Goal: Information Seeking & Learning: Learn about a topic

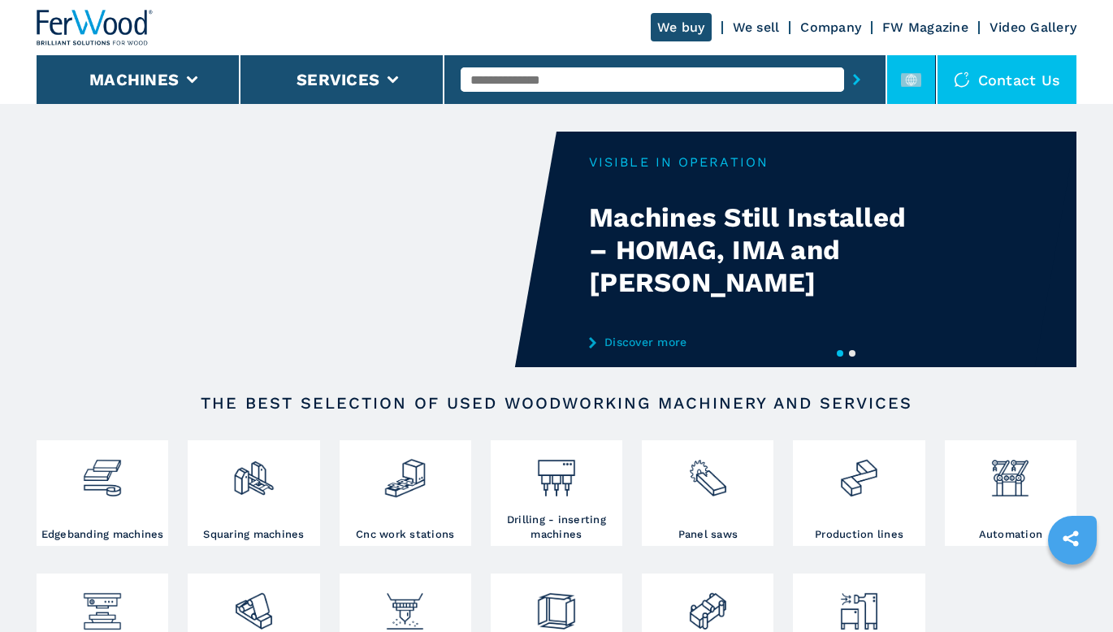
click at [914, 87] on icon at bounding box center [911, 80] width 20 height 20
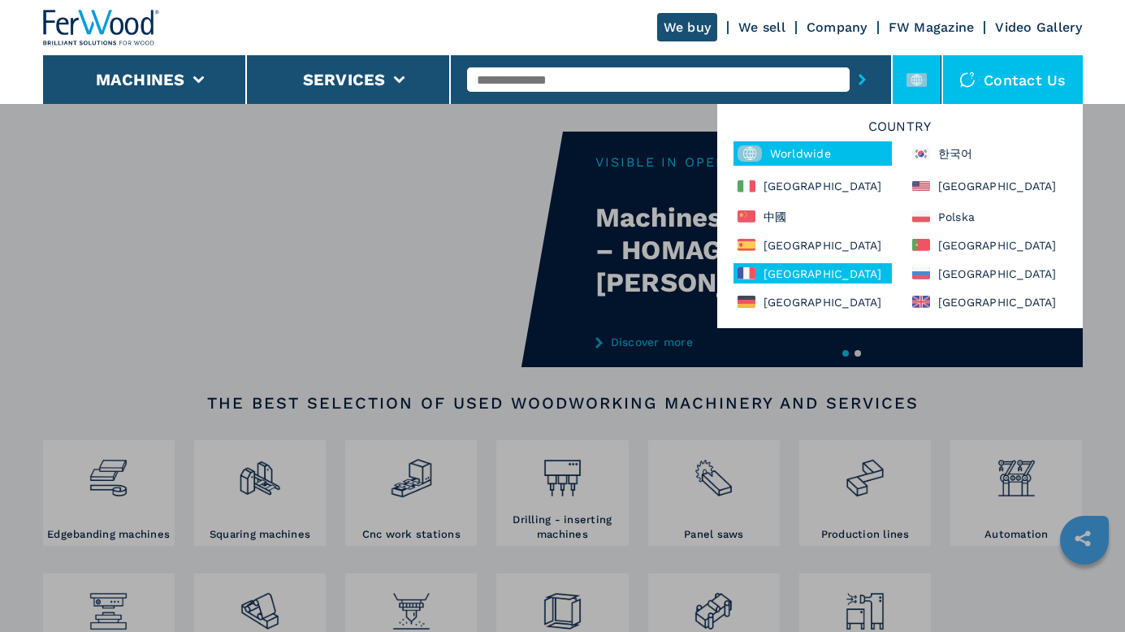
click at [757, 279] on div "France" at bounding box center [812, 273] width 158 height 20
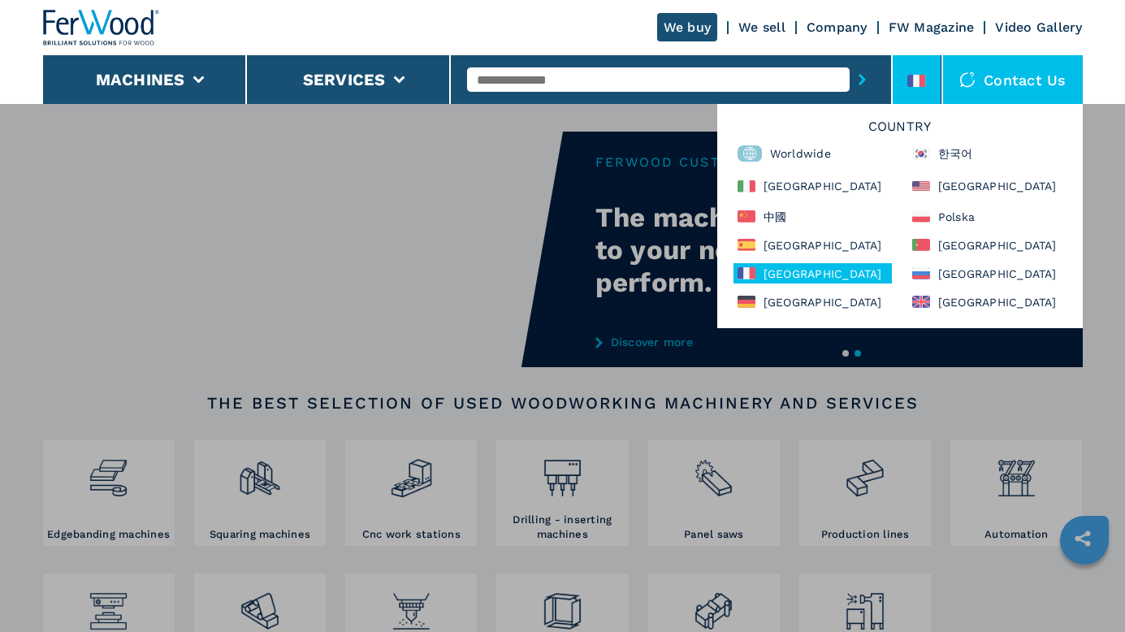
click at [763, 272] on div "France" at bounding box center [812, 273] width 158 height 20
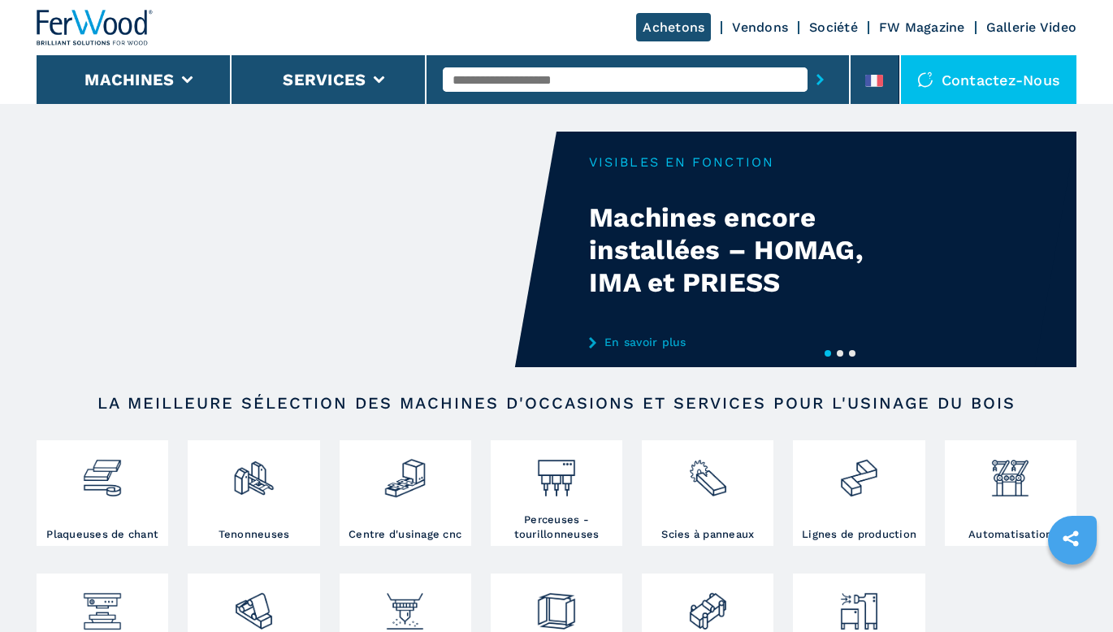
click at [594, 73] on input "text" at bounding box center [625, 79] width 365 height 24
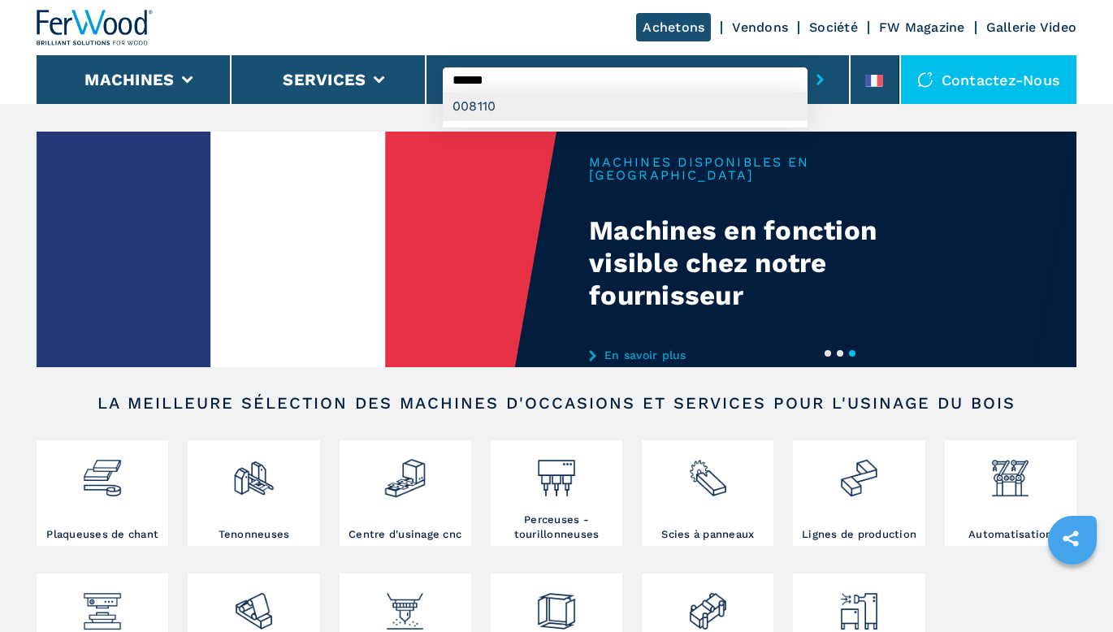
type input "******"
click at [586, 98] on div "008110" at bounding box center [625, 106] width 365 height 29
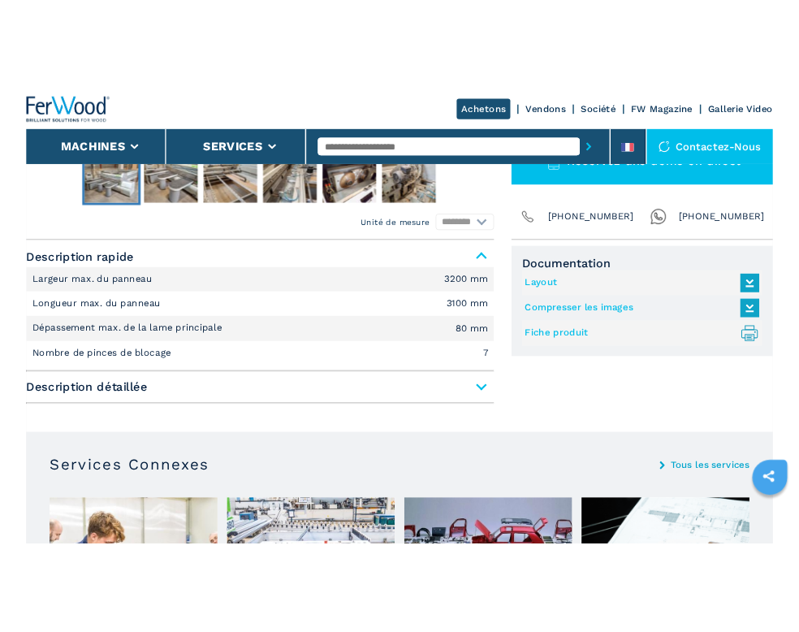
scroll to position [650, 0]
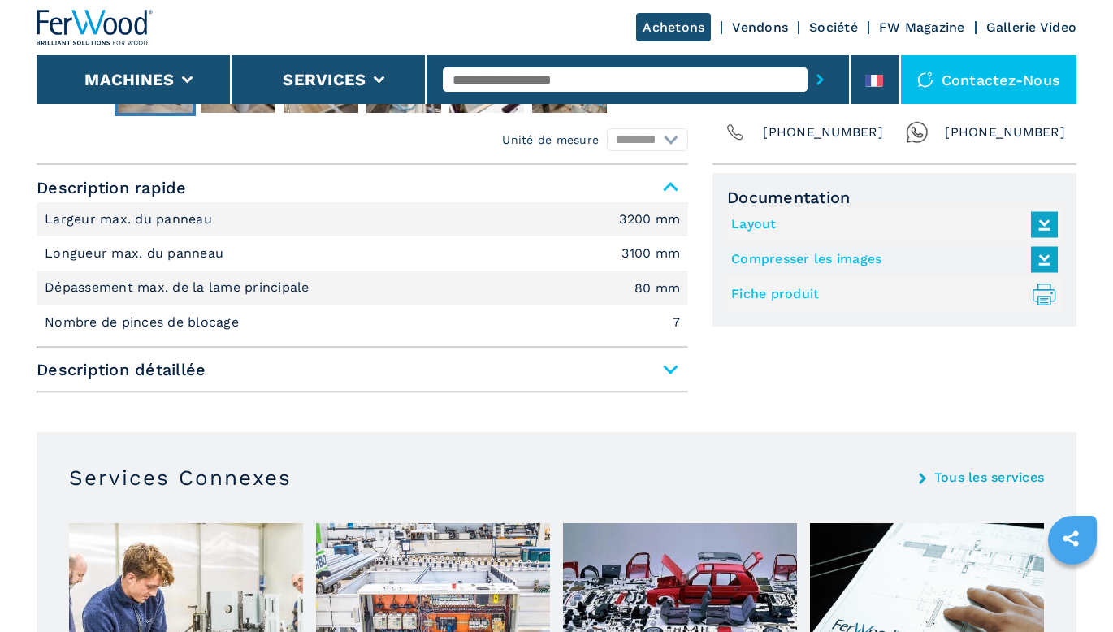
click at [777, 292] on link "Fiche produit .prefix__st0{stroke-linecap:round;stroke-linejoin:round}.prefix__…" at bounding box center [890, 294] width 318 height 27
click at [805, 260] on link "Compresser les images" at bounding box center [890, 259] width 318 height 27
click at [754, 218] on link "Layout" at bounding box center [890, 224] width 318 height 27
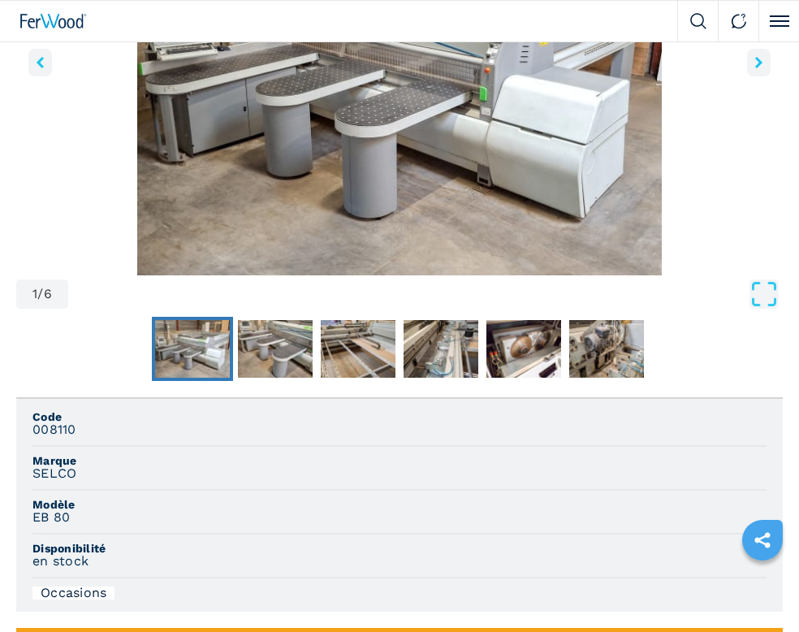
scroll to position [244, 0]
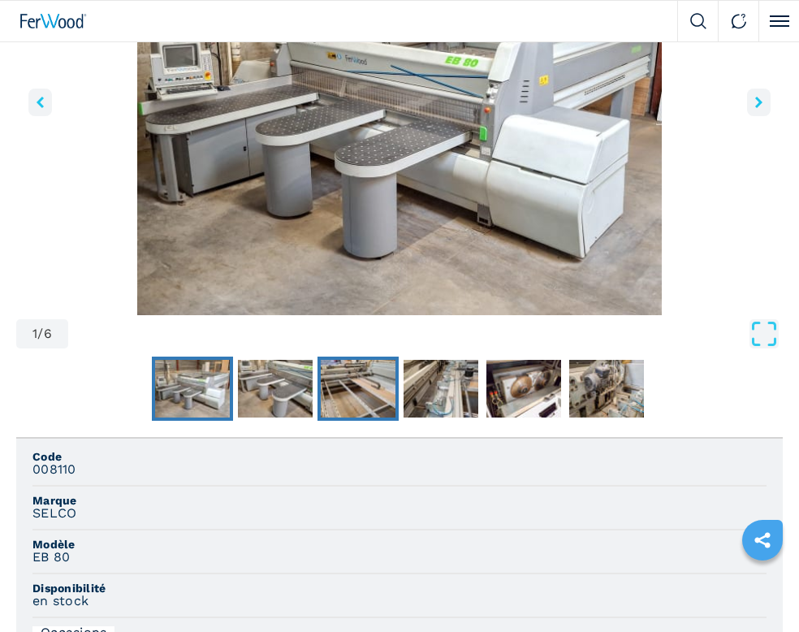
click at [343, 394] on img "Go to Slide 3" at bounding box center [358, 389] width 75 height 58
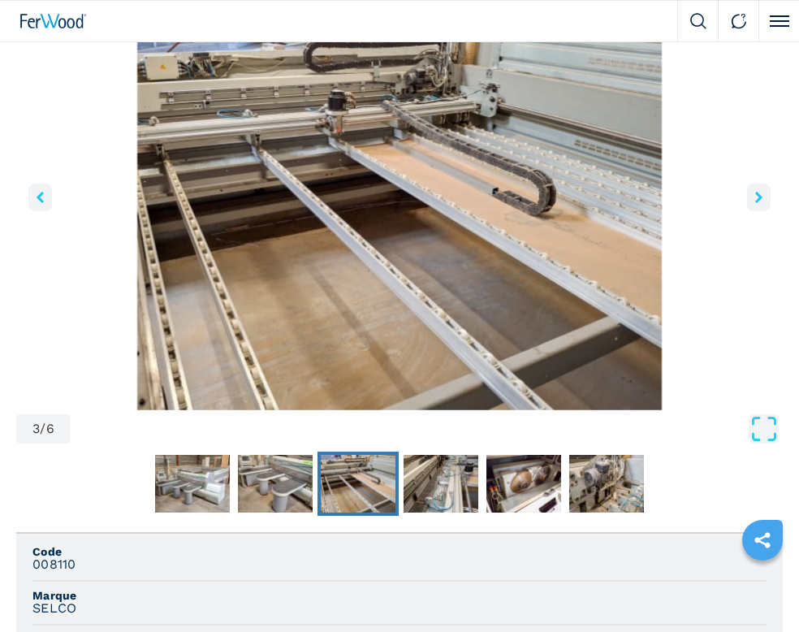
scroll to position [162, 0]
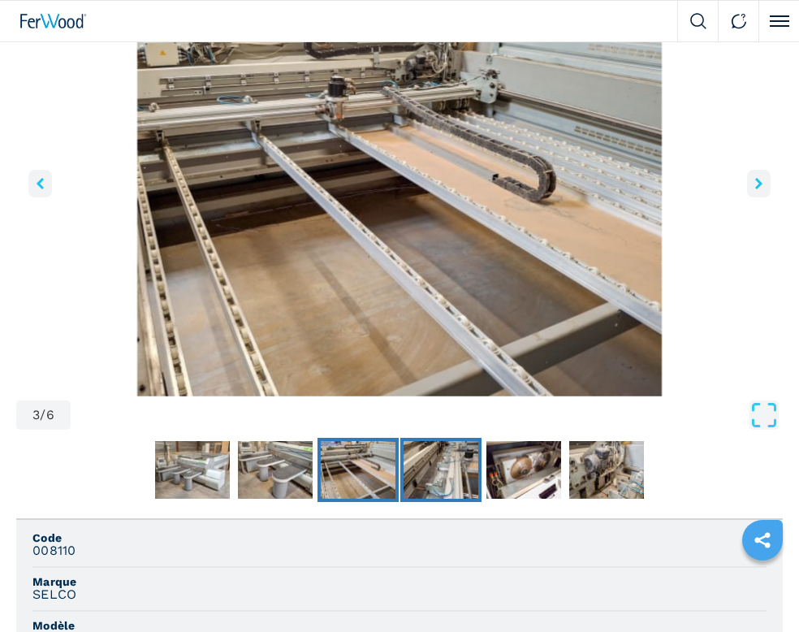
click at [440, 458] on img "Go to Slide 4" at bounding box center [441, 470] width 75 height 58
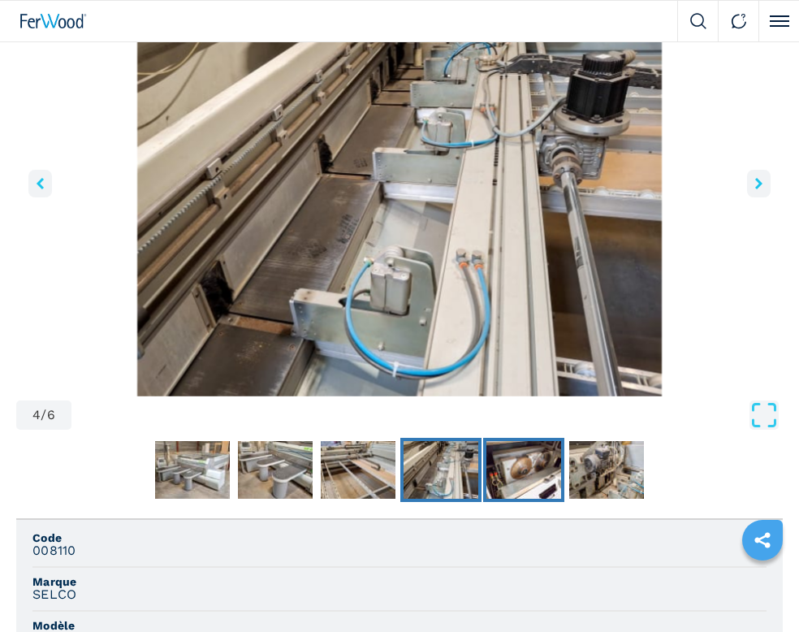
click at [525, 490] on img "Go to Slide 5" at bounding box center [523, 470] width 75 height 58
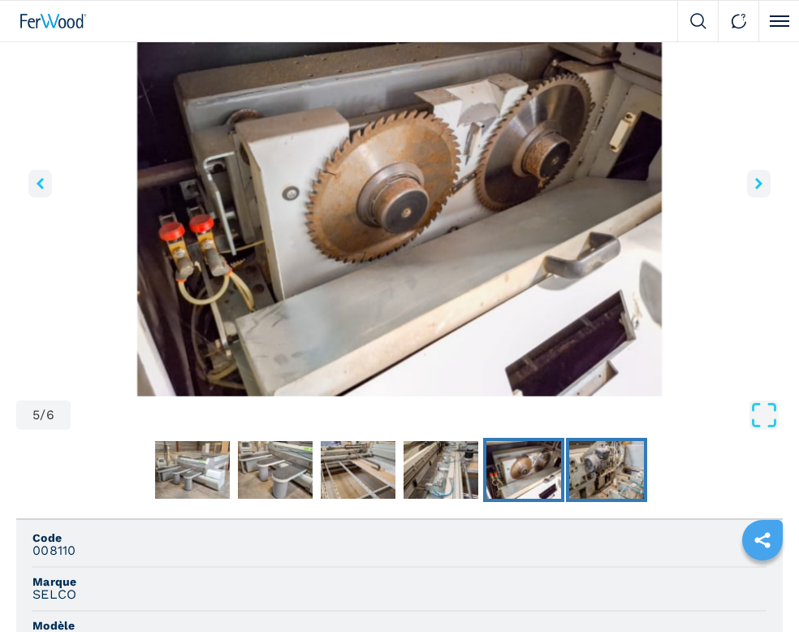
click at [582, 482] on img "Go to Slide 6" at bounding box center [606, 470] width 75 height 58
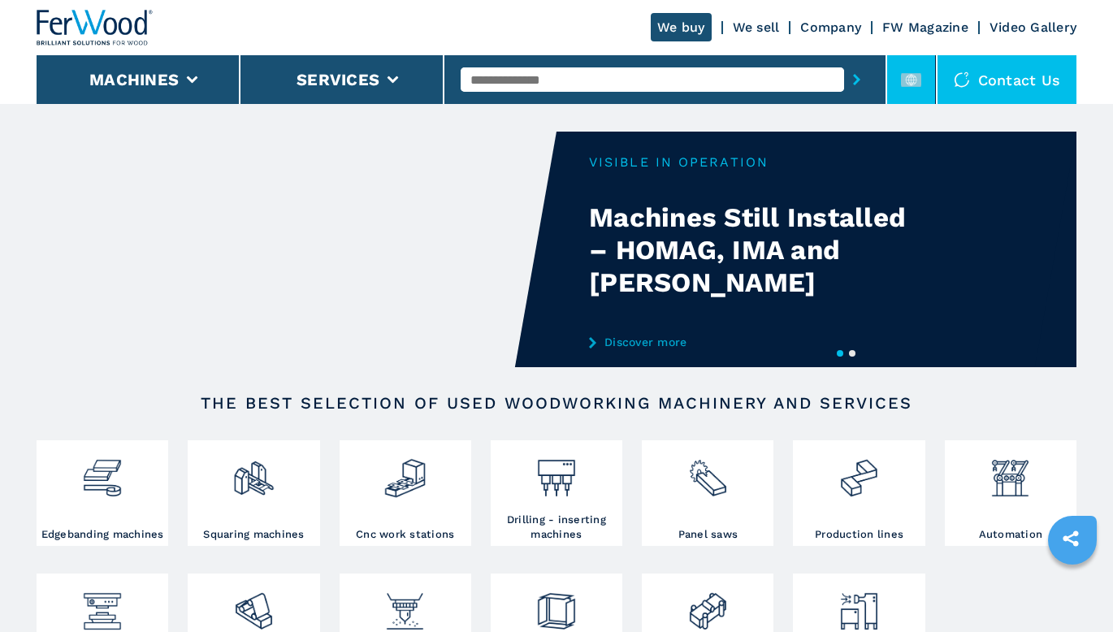
click at [913, 74] on rect at bounding box center [911, 80] width 20 height 14
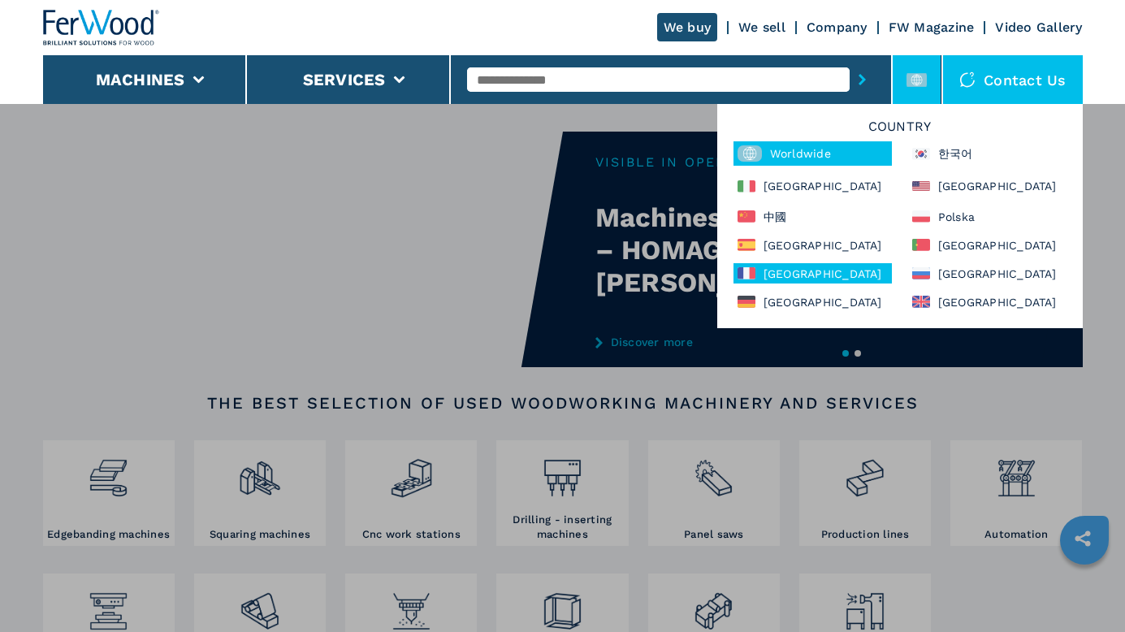
click at [759, 264] on div "France" at bounding box center [812, 273] width 158 height 20
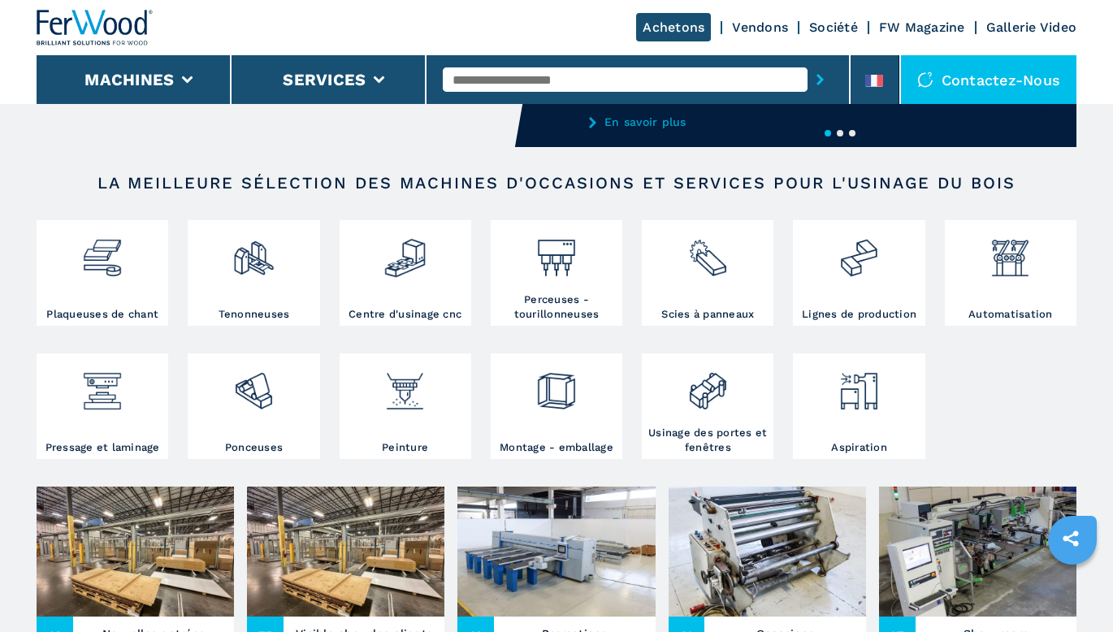
scroll to position [244, 0]
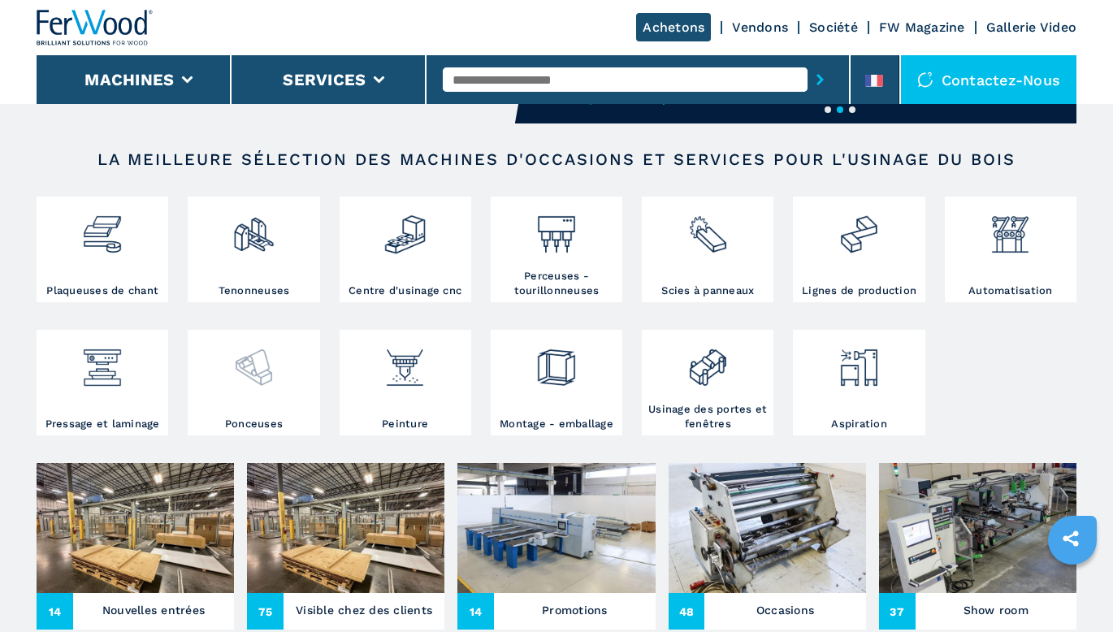
click at [237, 361] on img at bounding box center [253, 361] width 43 height 55
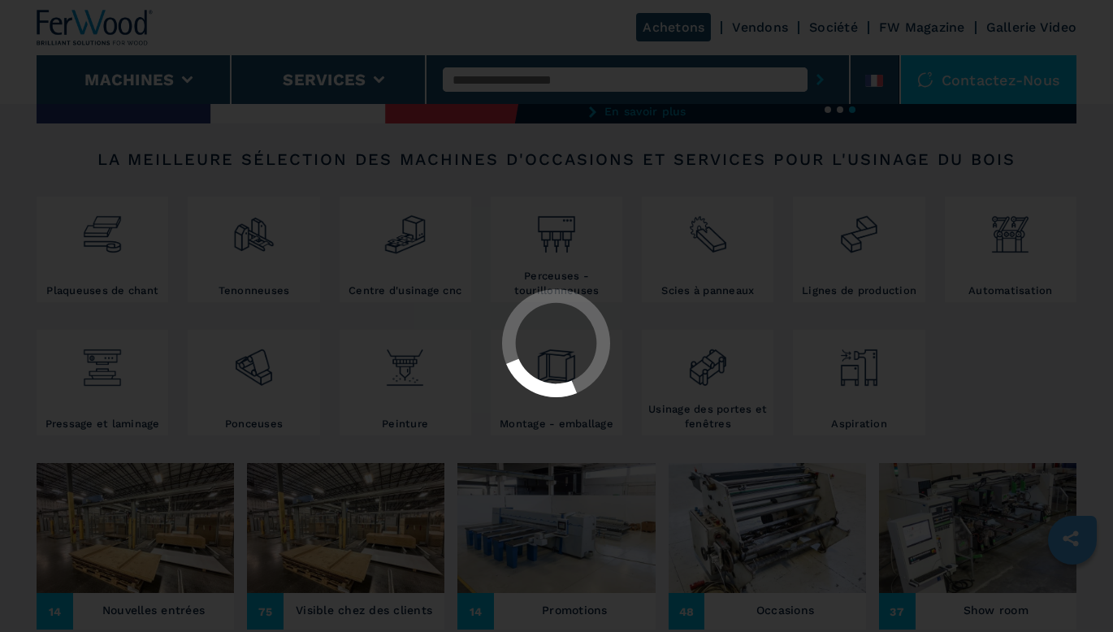
select select "*********"
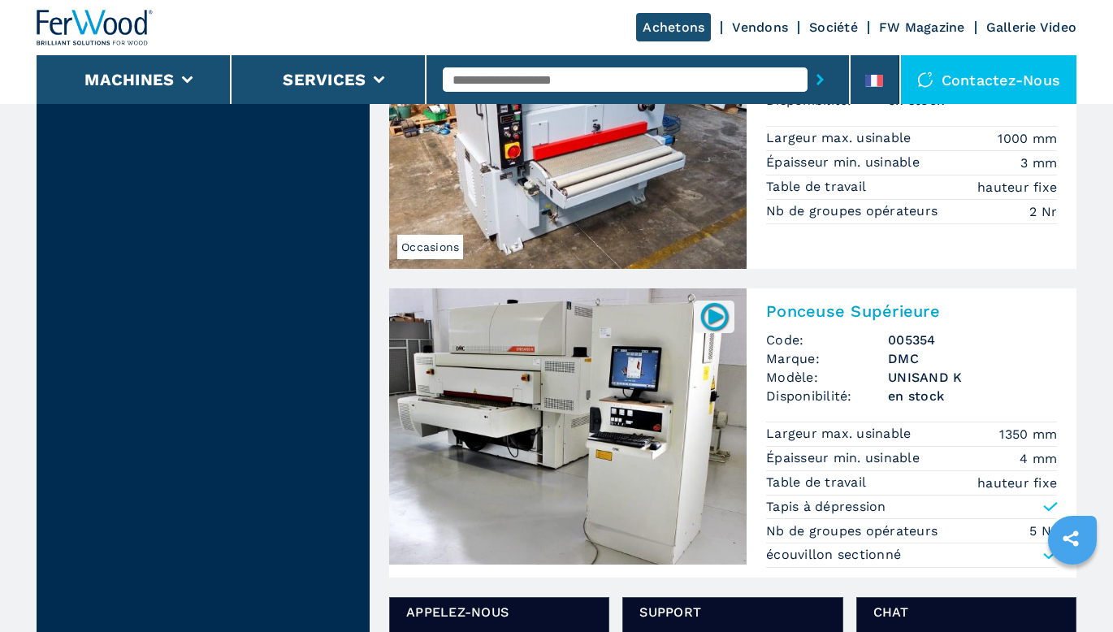
scroll to position [1624, 0]
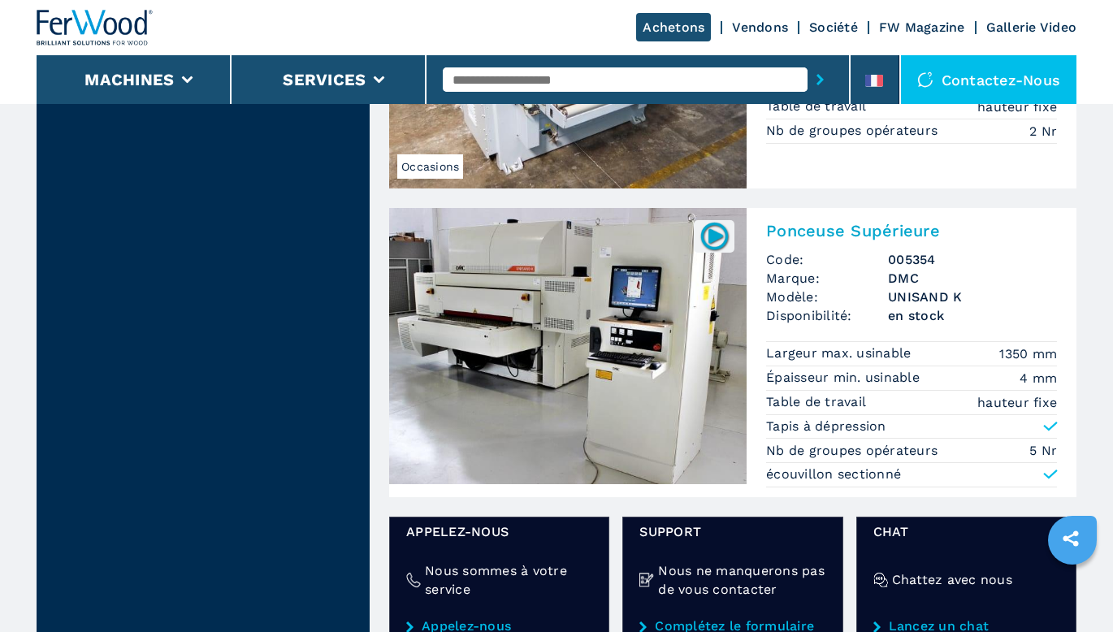
click at [541, 326] on img at bounding box center [567, 346] width 357 height 276
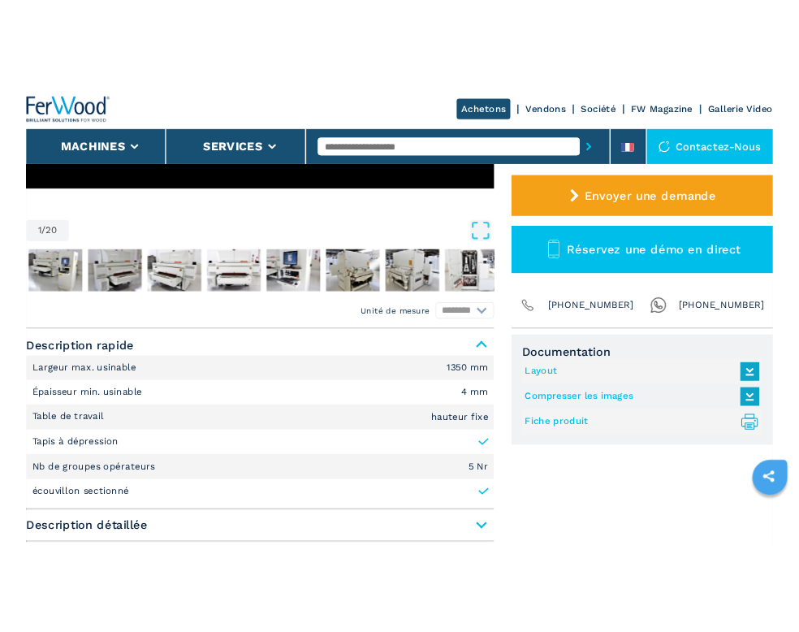
scroll to position [487, 0]
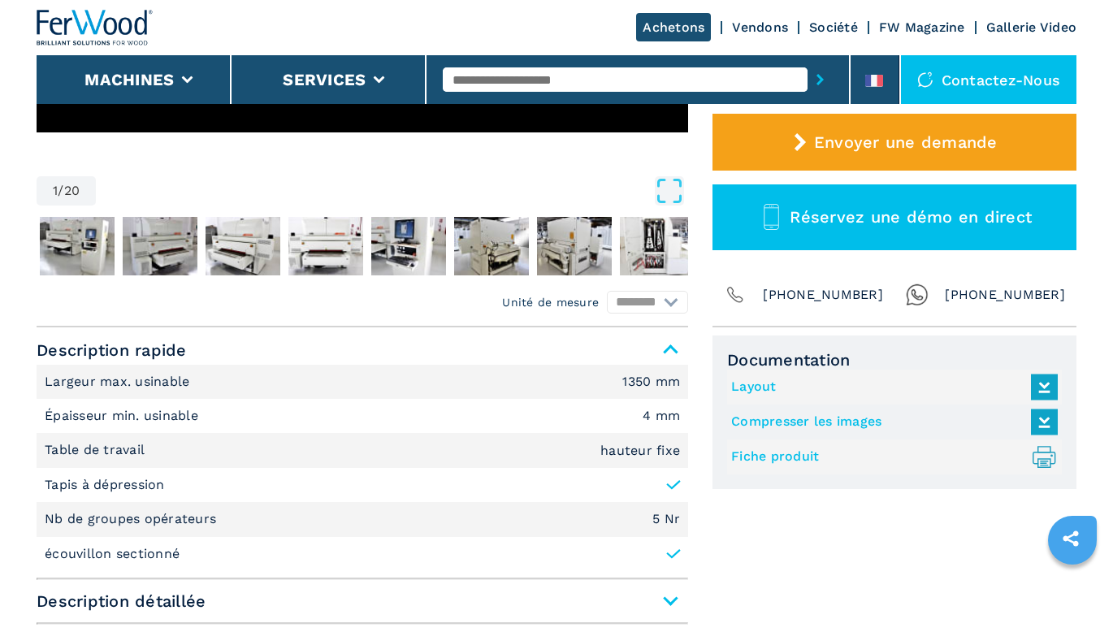
click at [781, 453] on link "Fiche produit .prefix__st0{stroke-linecap:round;stroke-linejoin:round}.prefix__…" at bounding box center [890, 456] width 318 height 27
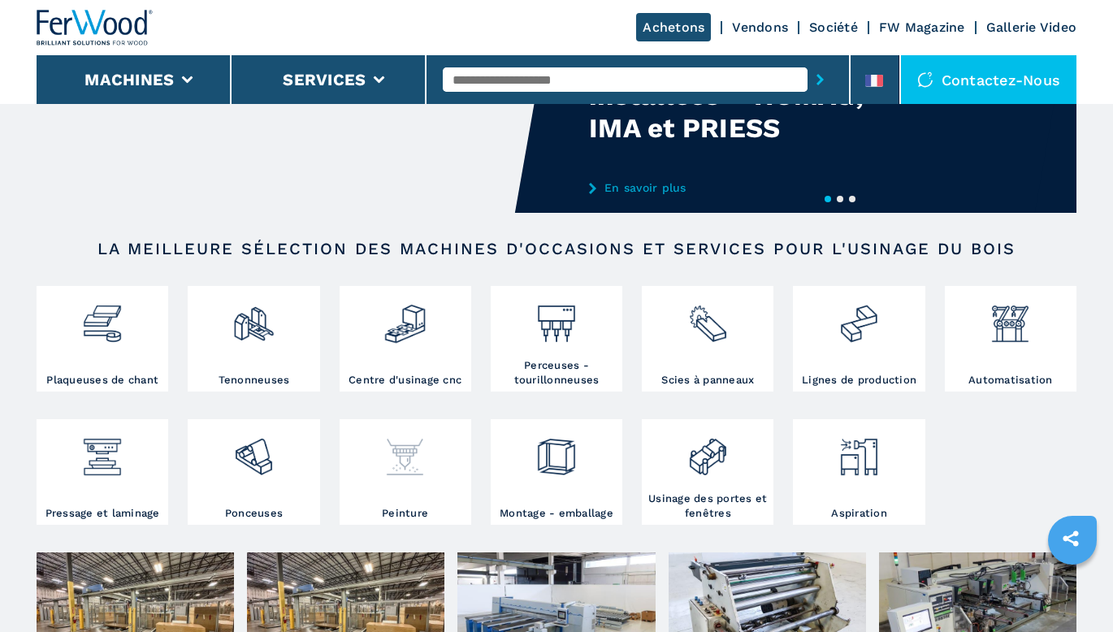
scroll to position [162, 0]
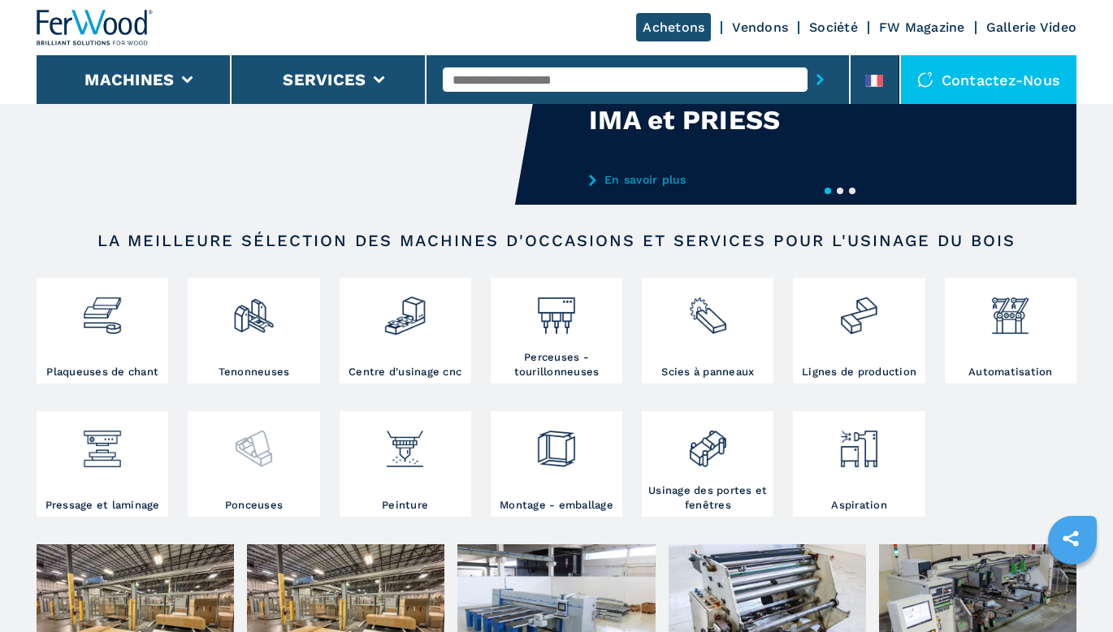
click at [266, 469] on img at bounding box center [253, 442] width 43 height 55
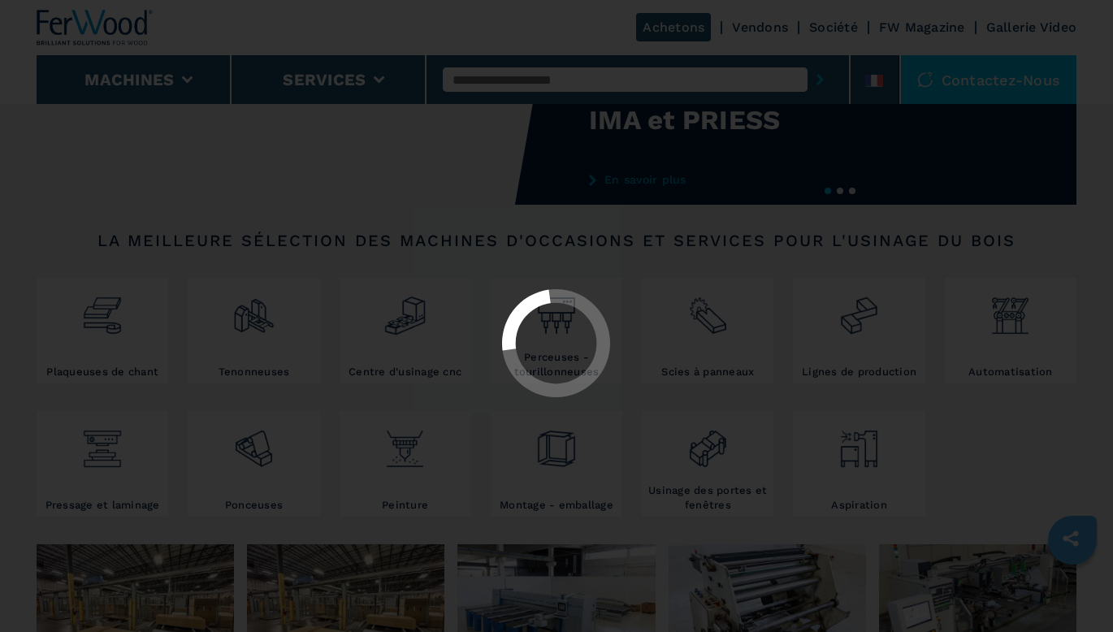
select select "*********"
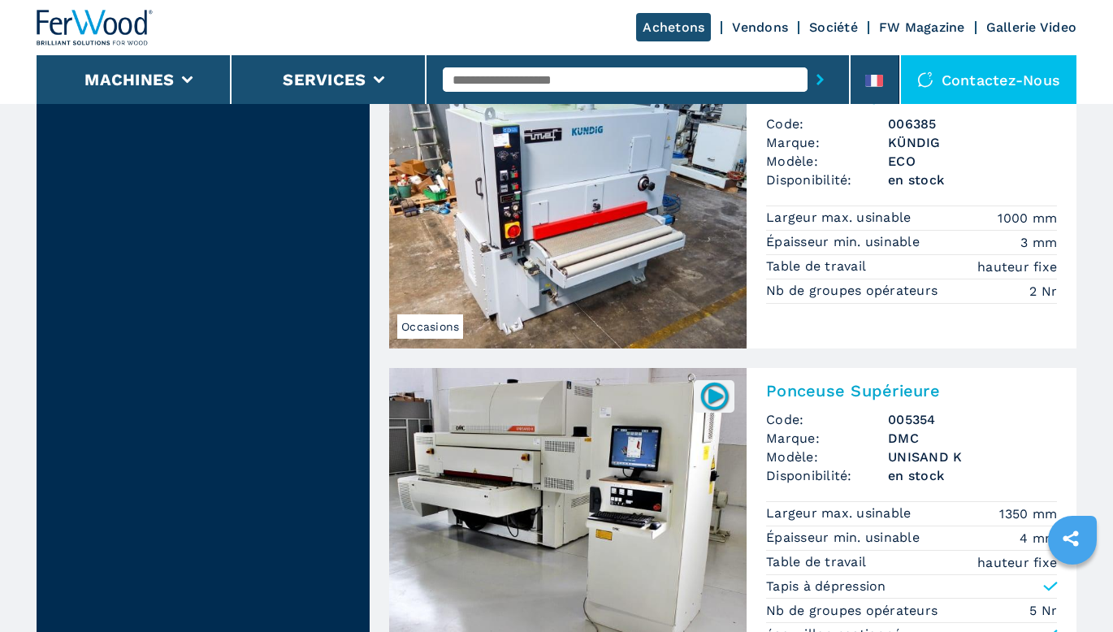
scroll to position [1624, 0]
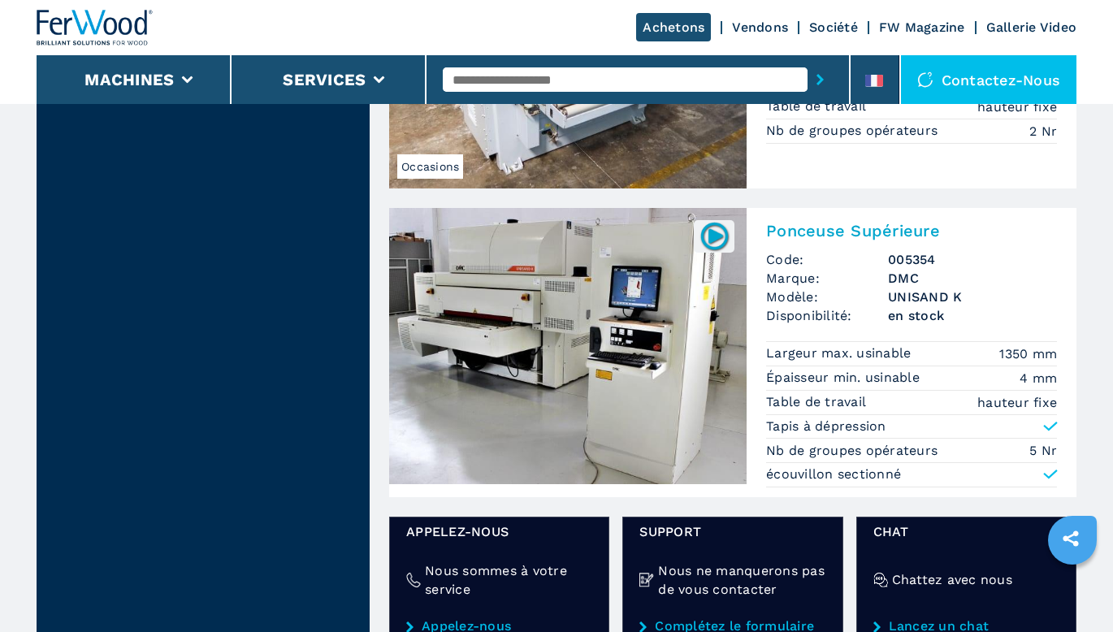
click at [632, 365] on img at bounding box center [567, 346] width 357 height 276
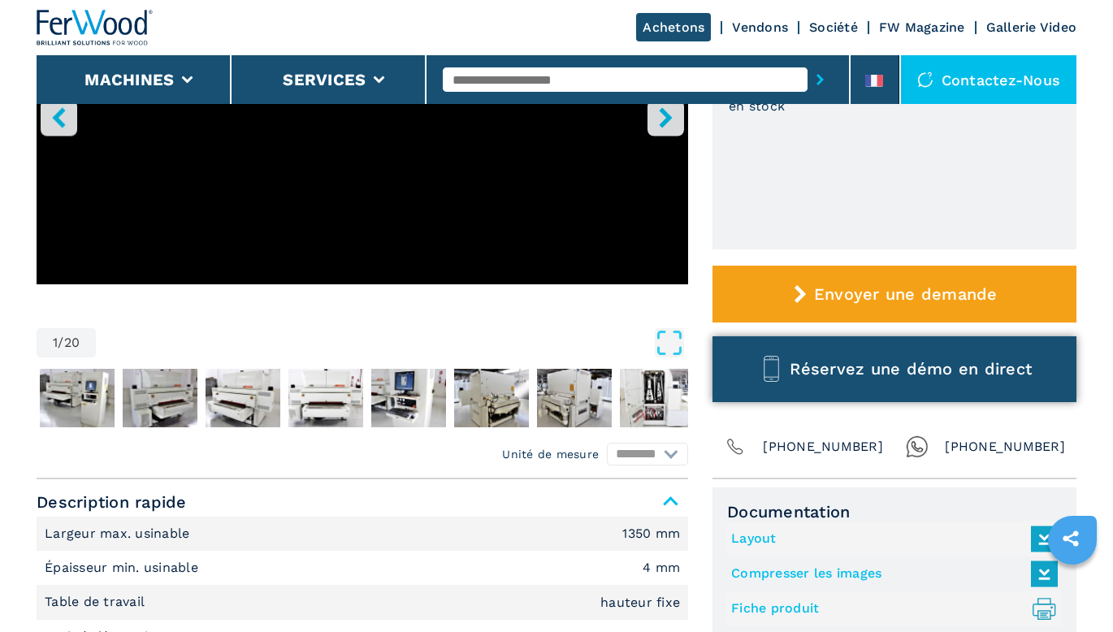
scroll to position [406, 0]
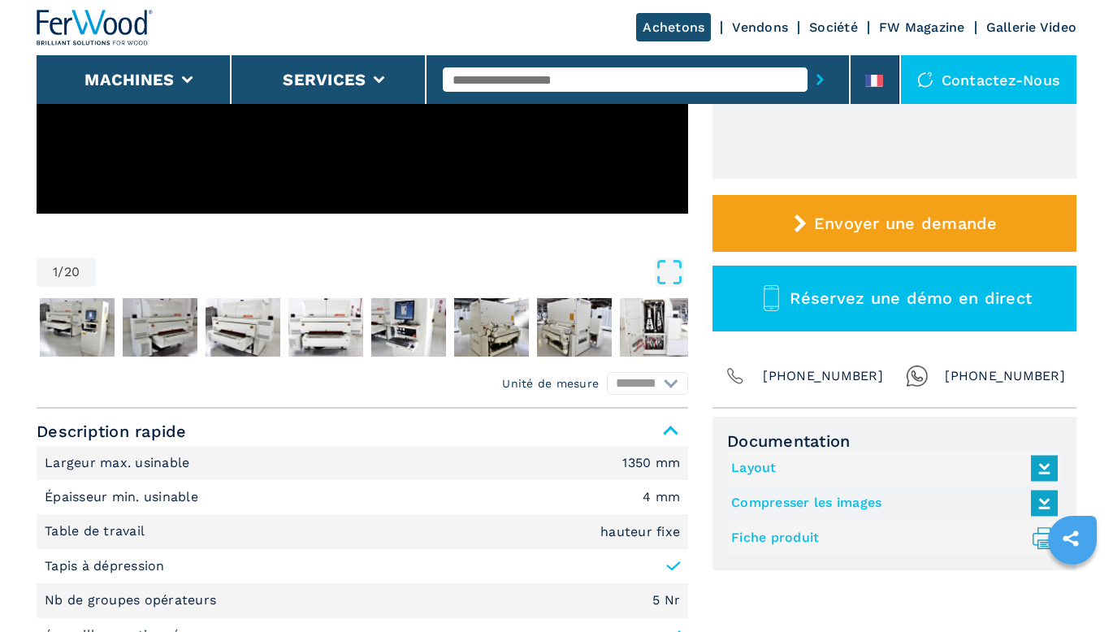
click at [776, 538] on link "Fiche produit .prefix__st0{stroke-linecap:round;stroke-linejoin:round}.prefix__…" at bounding box center [890, 538] width 318 height 27
click at [807, 499] on link "Compresser les images" at bounding box center [890, 503] width 318 height 27
click at [765, 469] on link "Layout" at bounding box center [890, 468] width 318 height 27
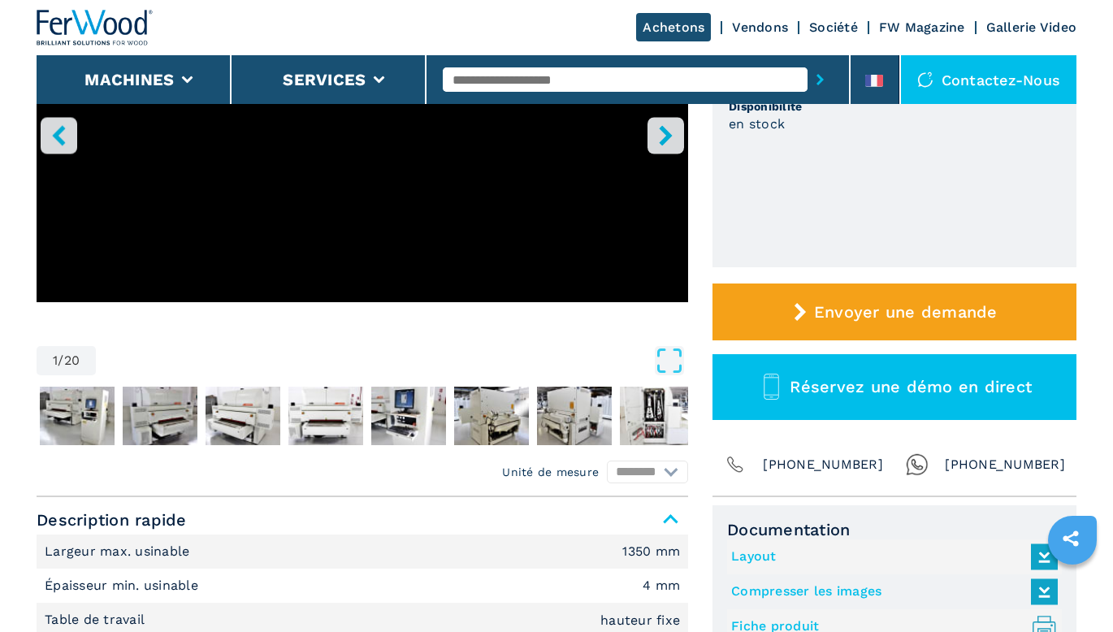
scroll to position [325, 0]
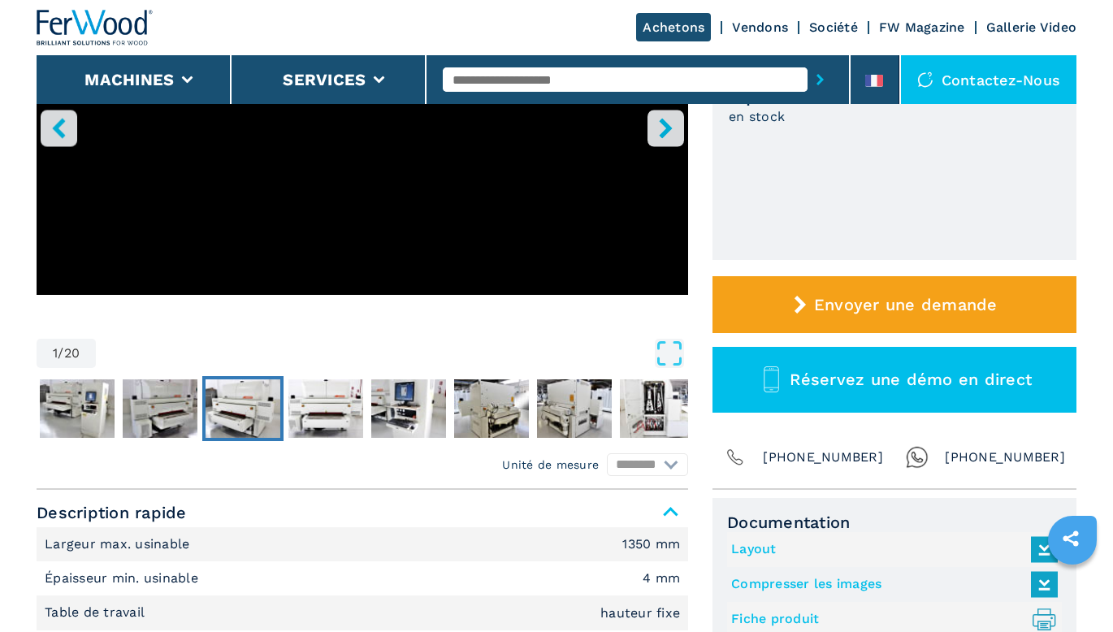
click at [240, 400] on img "Go to Slide 4" at bounding box center [242, 408] width 75 height 58
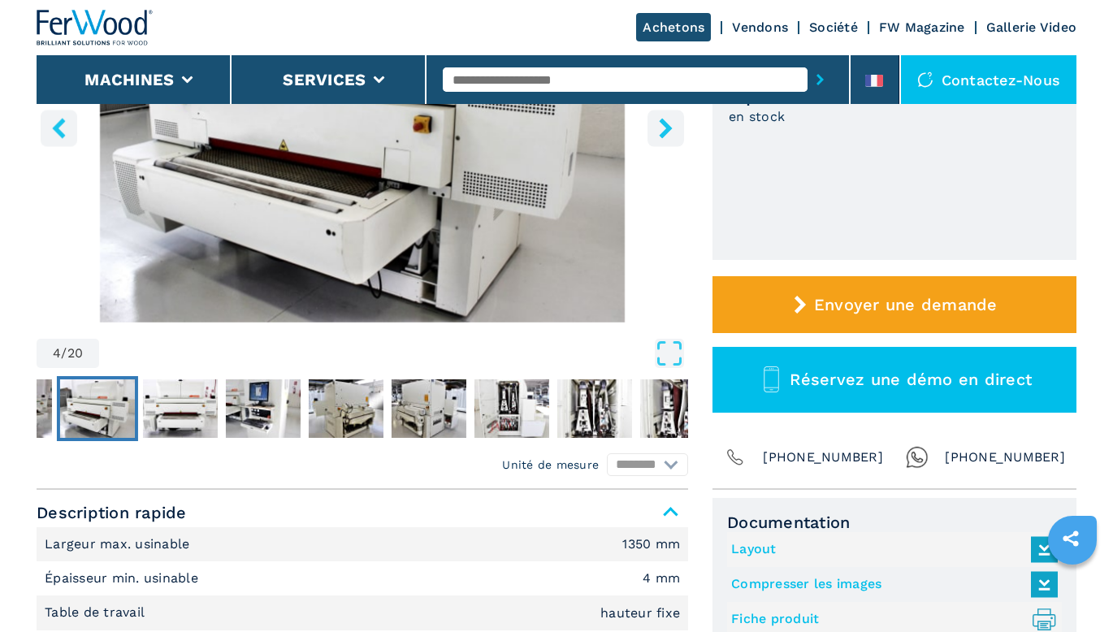
scroll to position [244, 0]
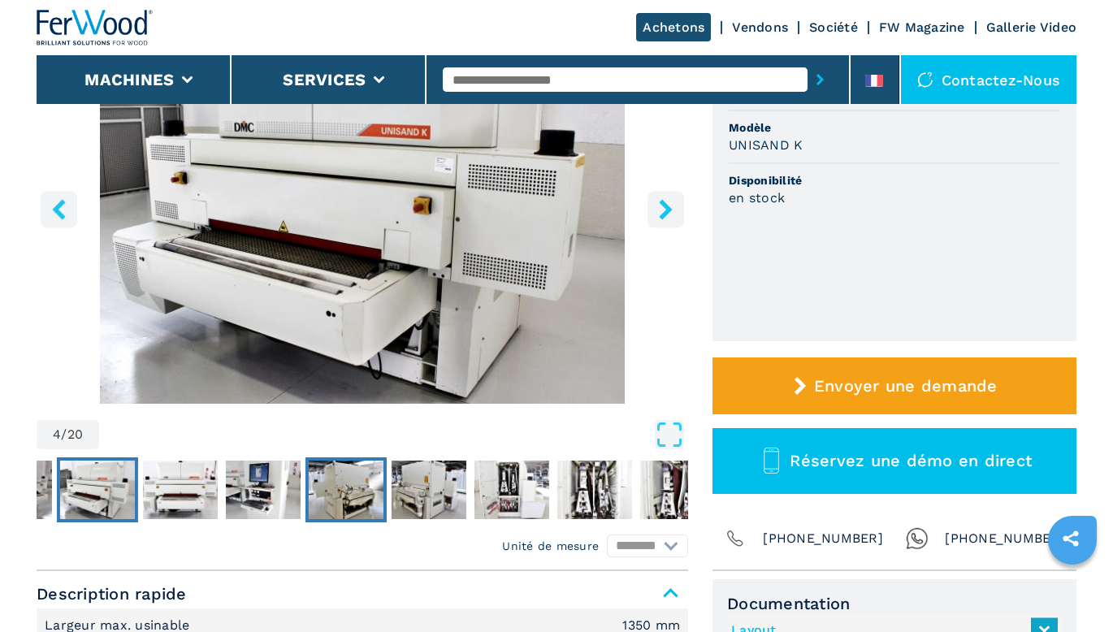
click at [339, 483] on img "Go to Slide 7" at bounding box center [346, 489] width 75 height 58
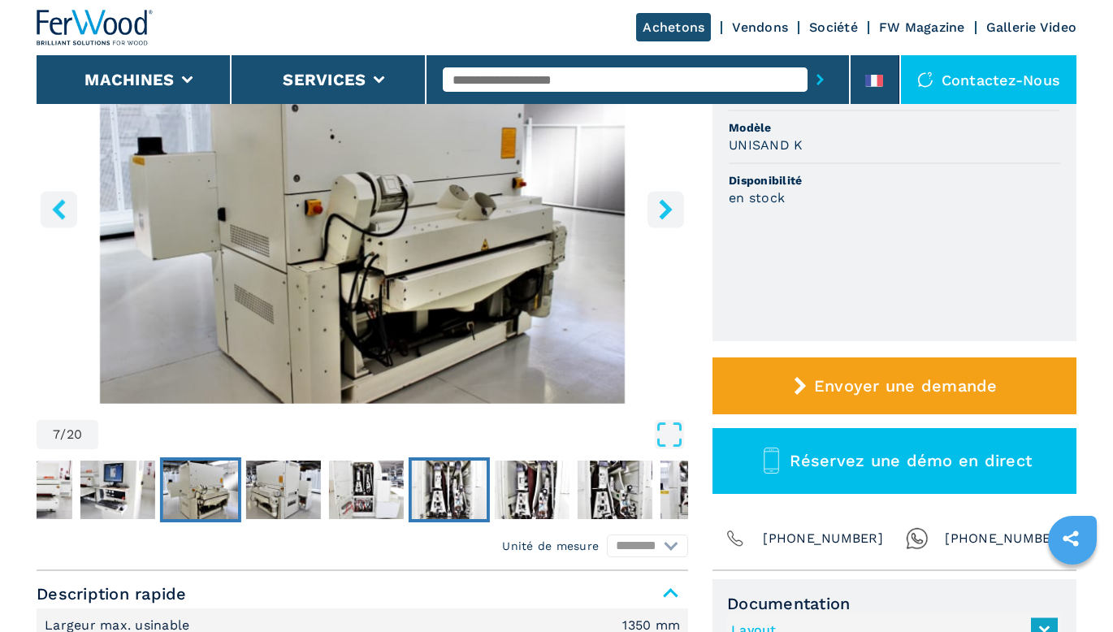
click at [409, 481] on button "Go to Slide 10" at bounding box center [448, 489] width 81 height 65
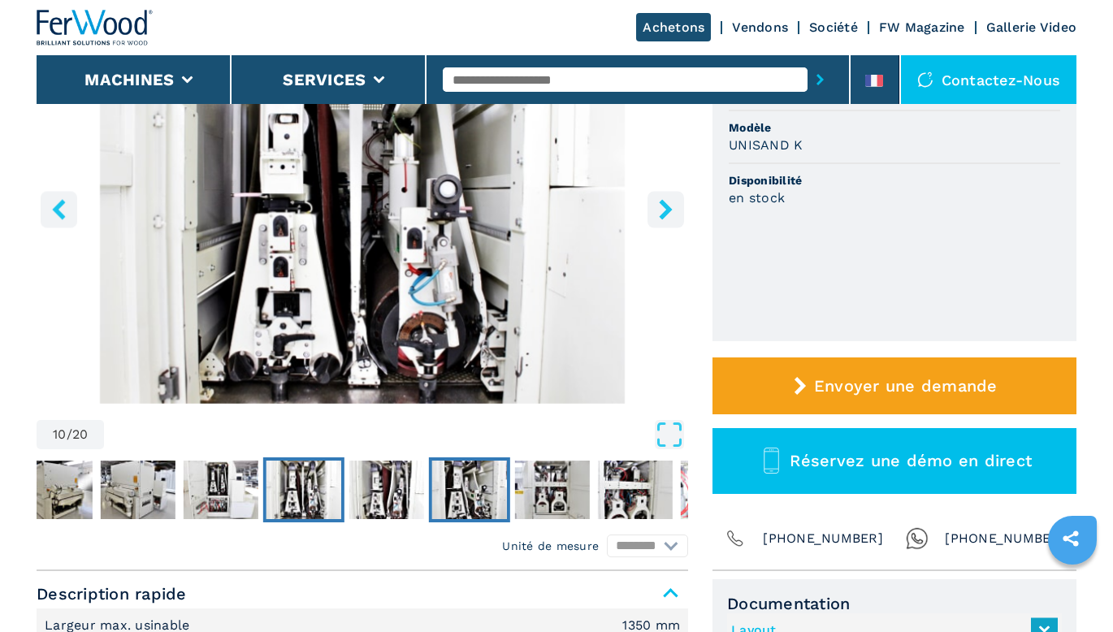
click at [465, 488] on img "Go to Slide 12" at bounding box center [469, 489] width 75 height 58
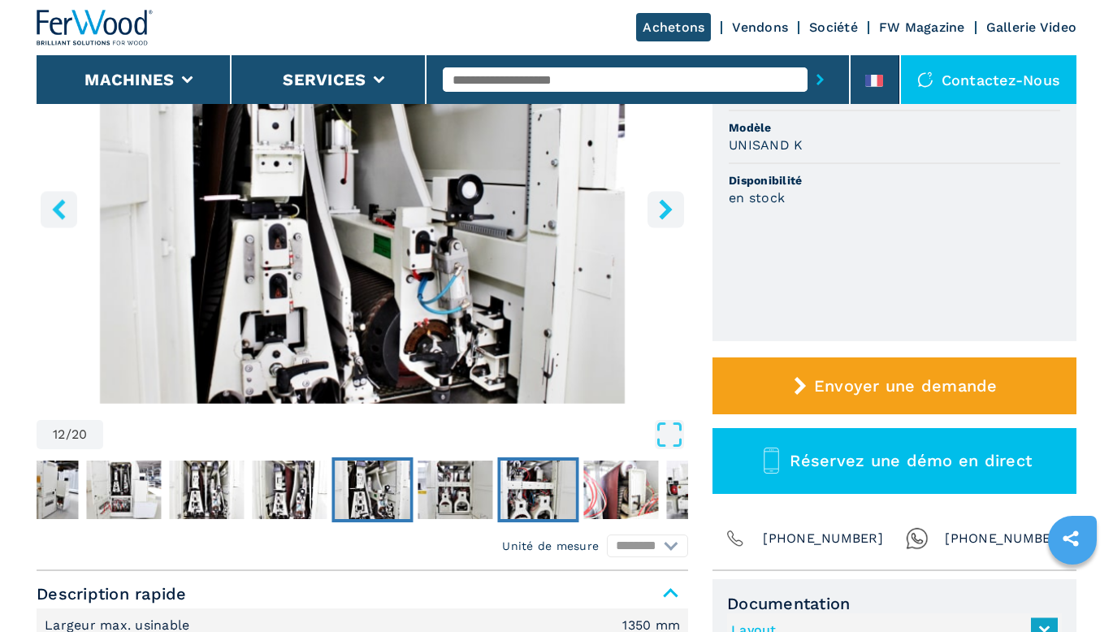
click at [516, 497] on img "Go to Slide 14" at bounding box center [537, 489] width 75 height 58
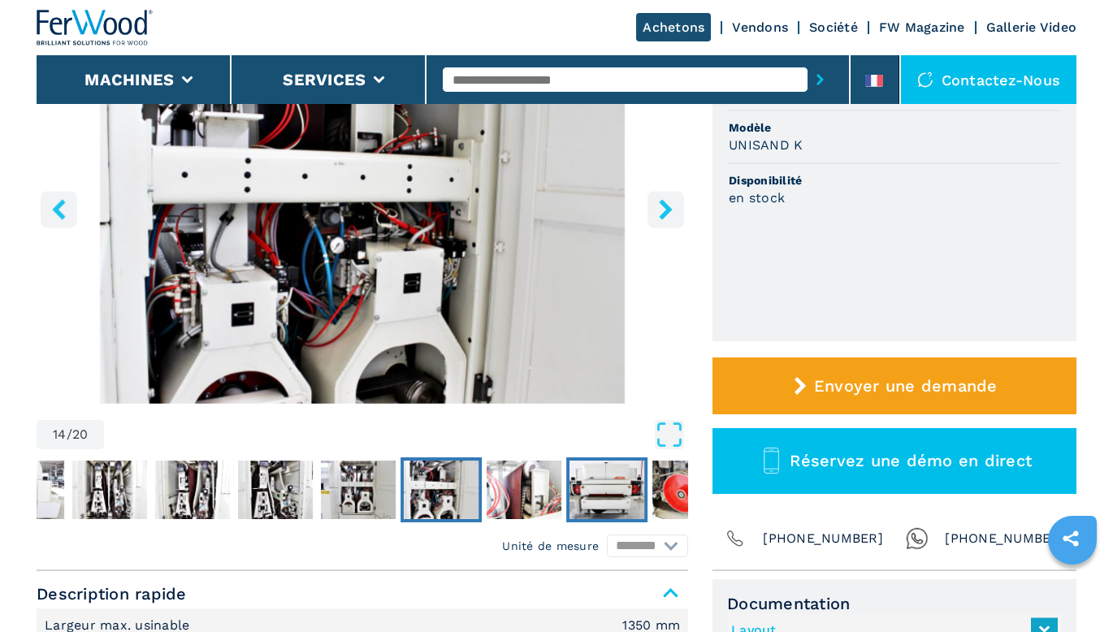
click at [577, 497] on img "Go to Slide 16" at bounding box center [606, 489] width 75 height 58
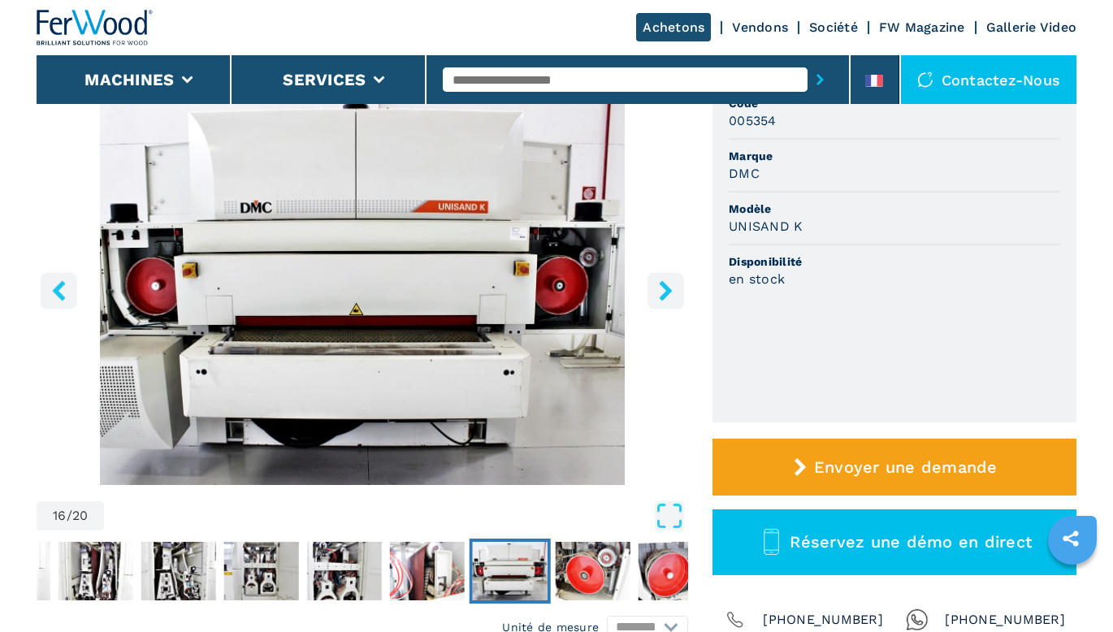
scroll to position [0, 0]
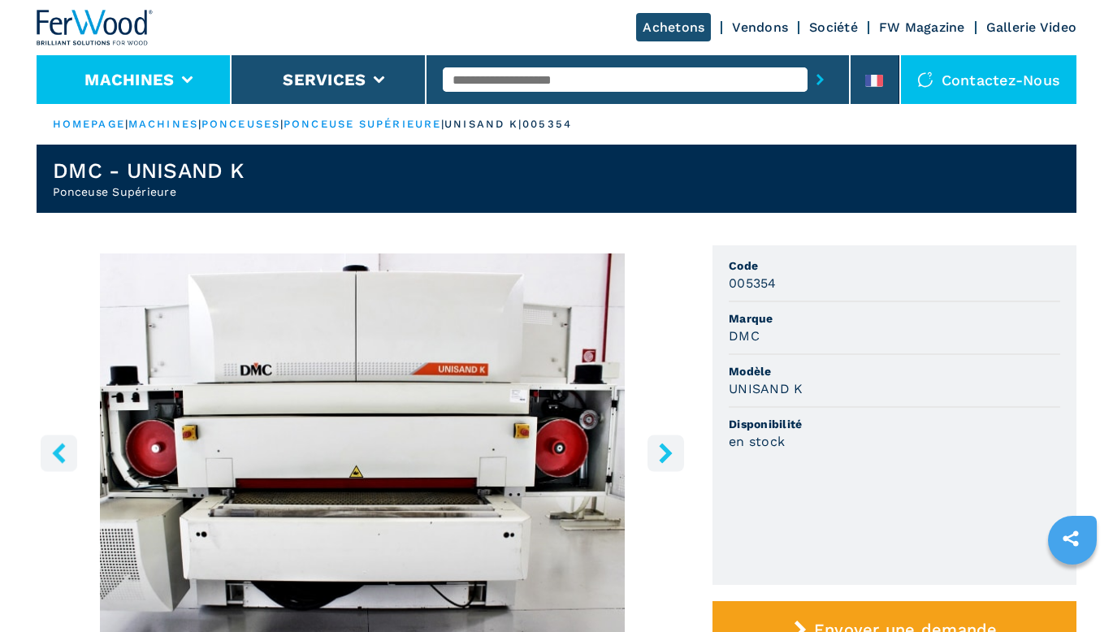
click at [117, 82] on button "Machines" at bounding box center [128, 79] width 89 height 19
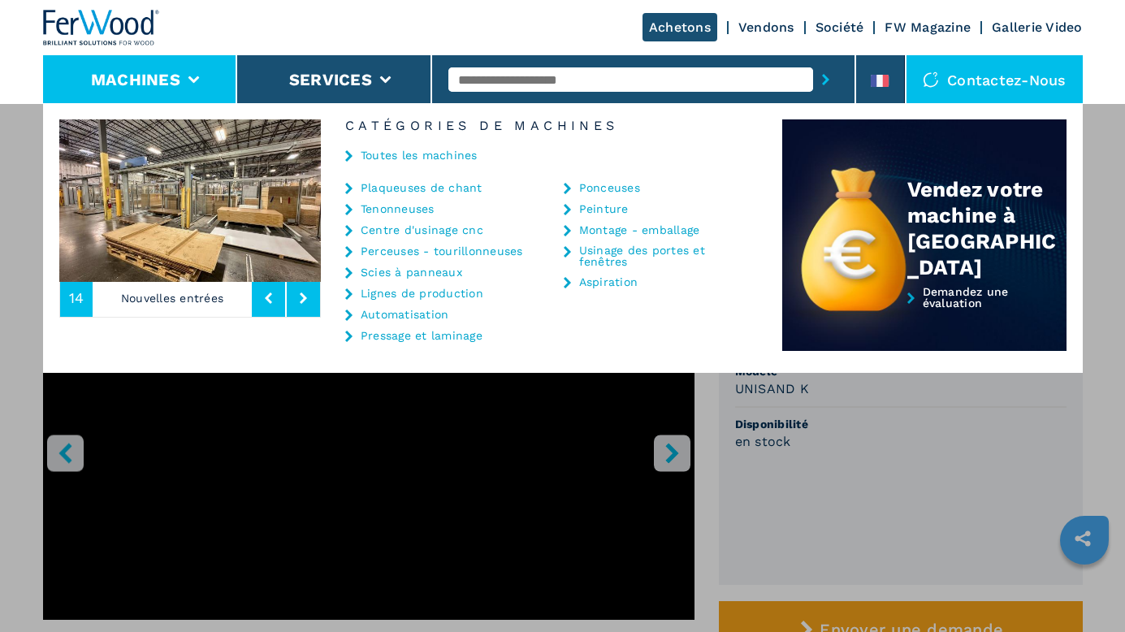
click at [589, 186] on link "Ponceuses" at bounding box center [609, 187] width 61 height 11
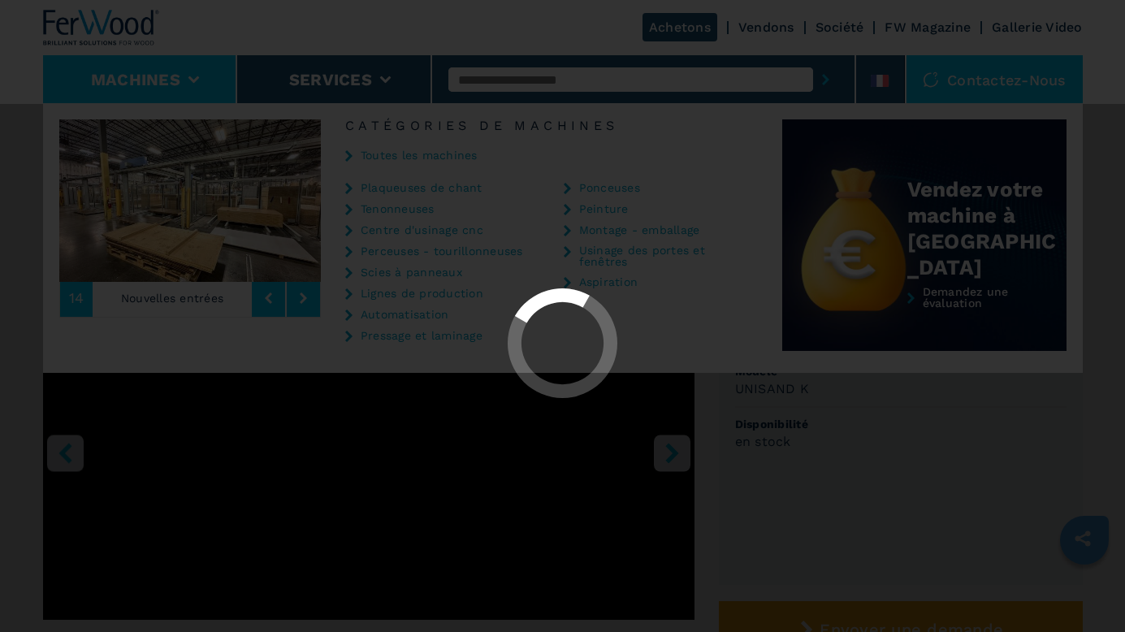
select select "*********"
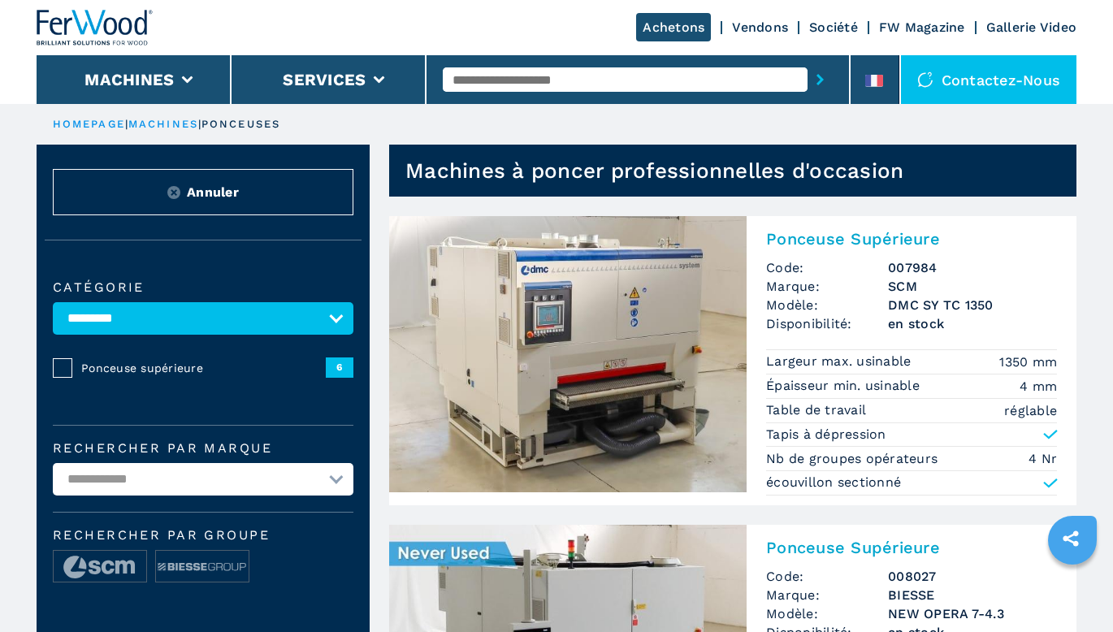
click at [557, 336] on img at bounding box center [567, 354] width 357 height 276
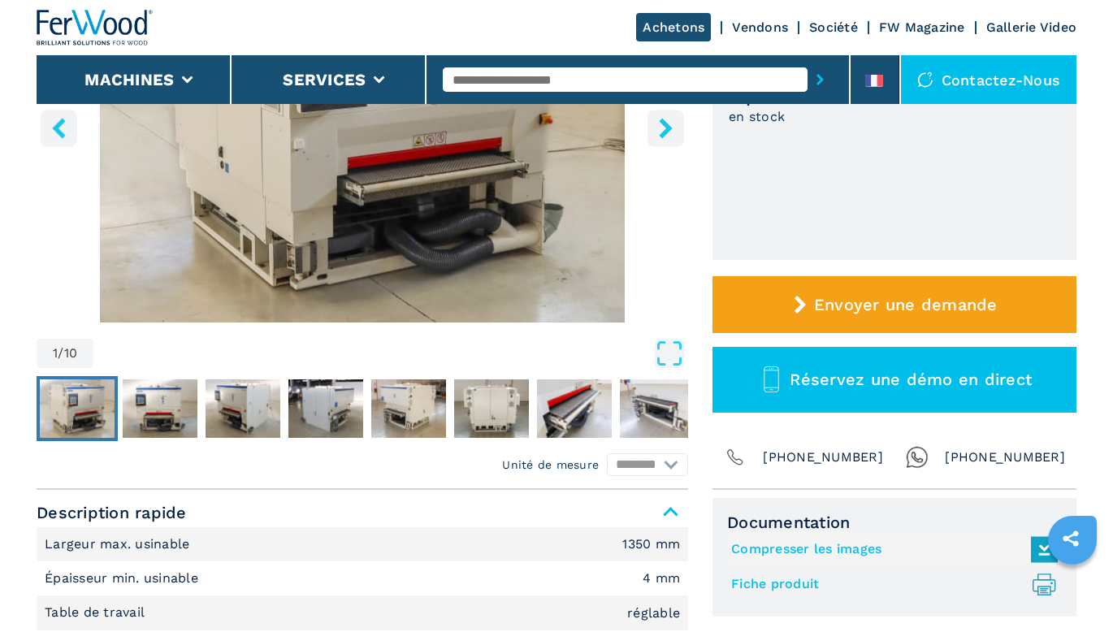
scroll to position [568, 0]
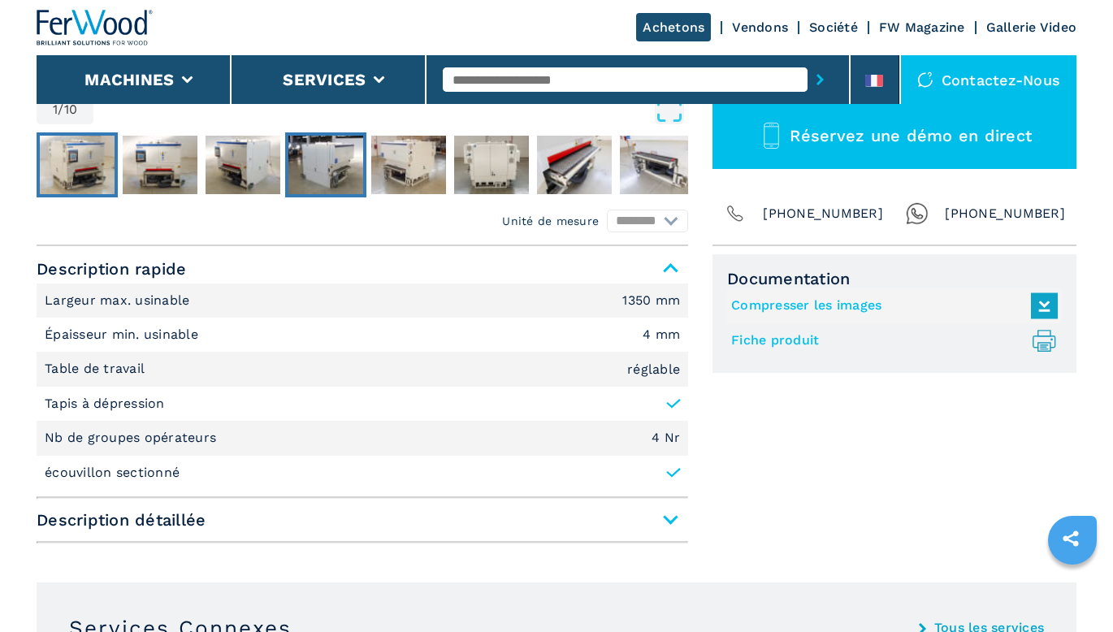
click at [339, 175] on img "Go to Slide 4" at bounding box center [325, 165] width 75 height 58
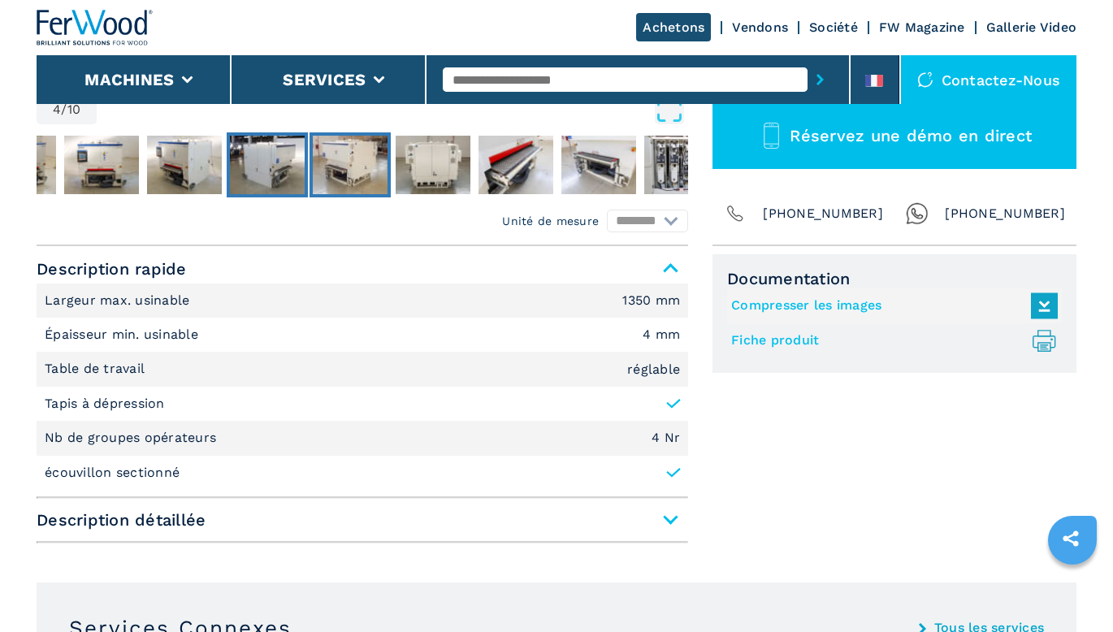
click at [342, 180] on img "Go to Slide 5" at bounding box center [350, 165] width 75 height 58
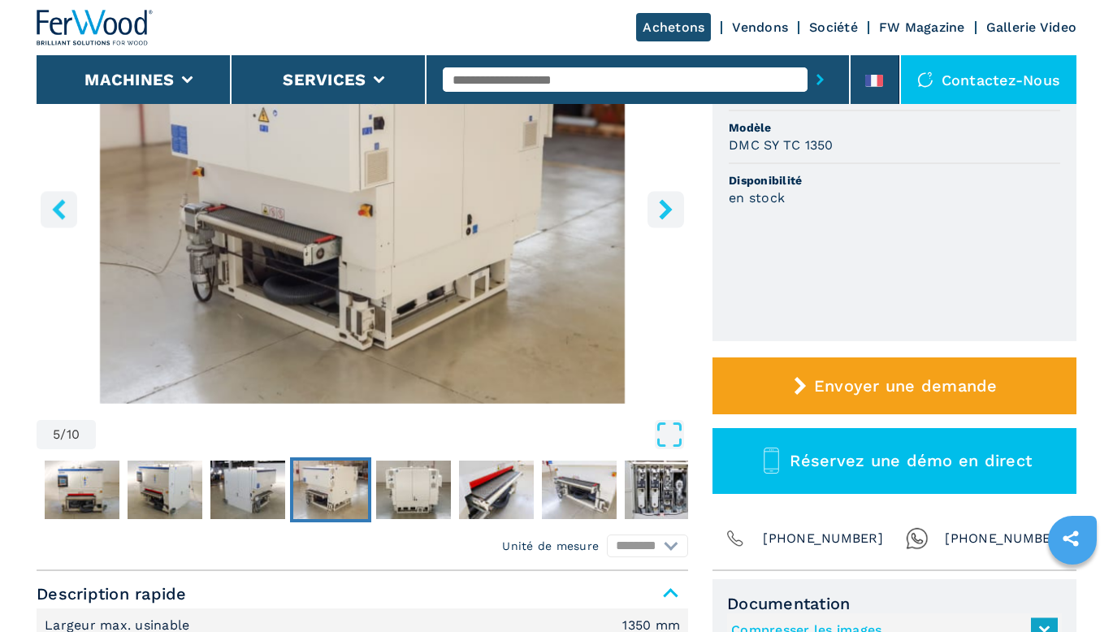
scroll to position [162, 0]
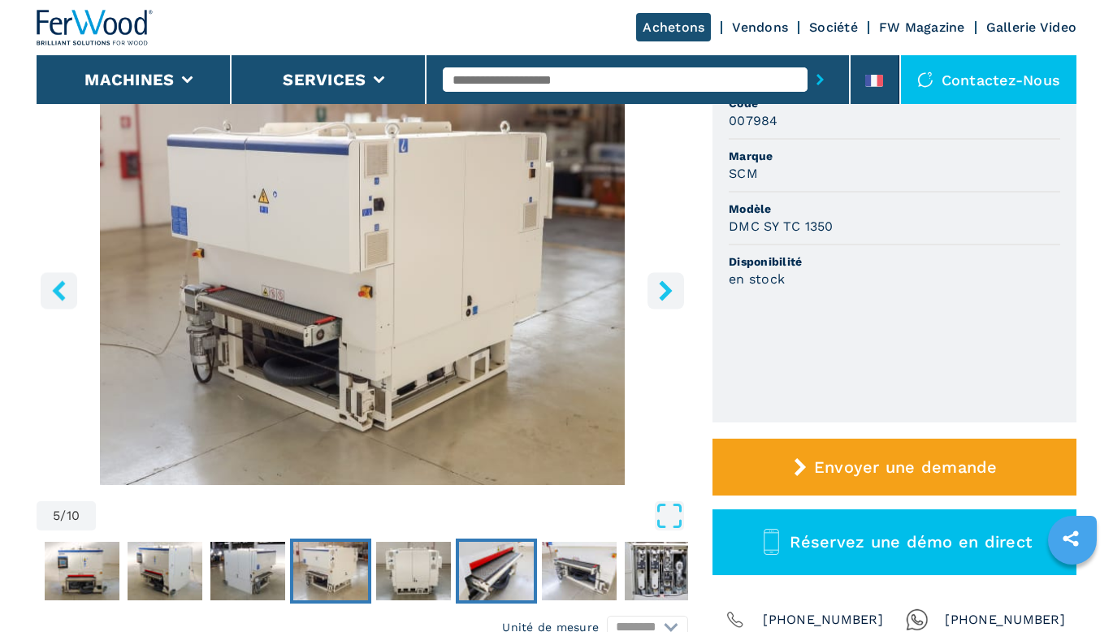
click at [474, 578] on img "Go to Slide 7" at bounding box center [496, 571] width 75 height 58
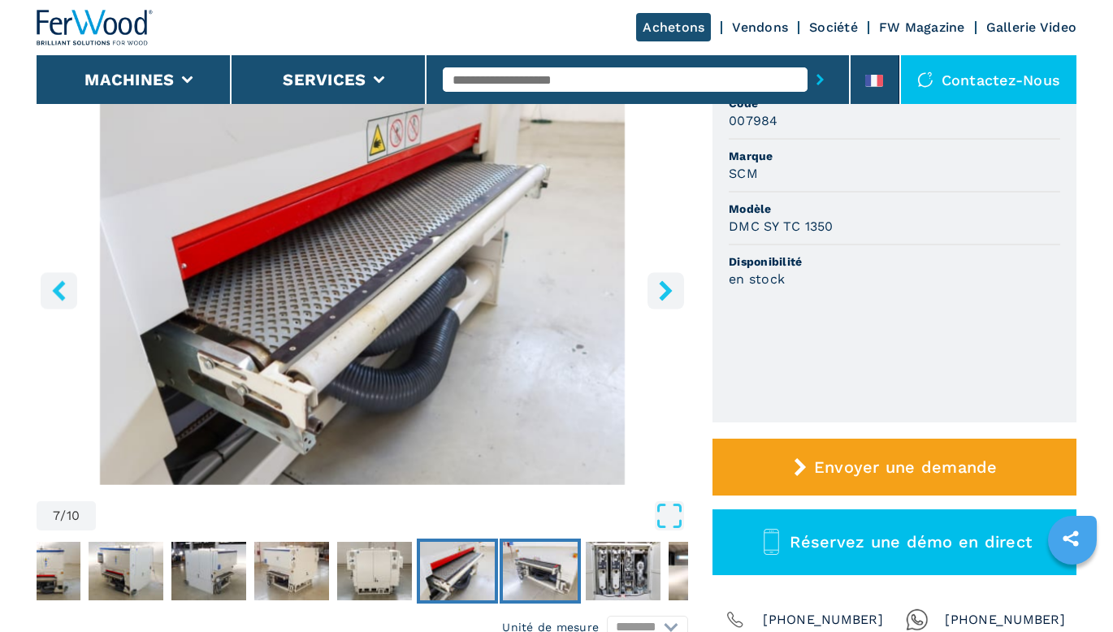
click at [558, 579] on img "Go to Slide 8" at bounding box center [540, 571] width 75 height 58
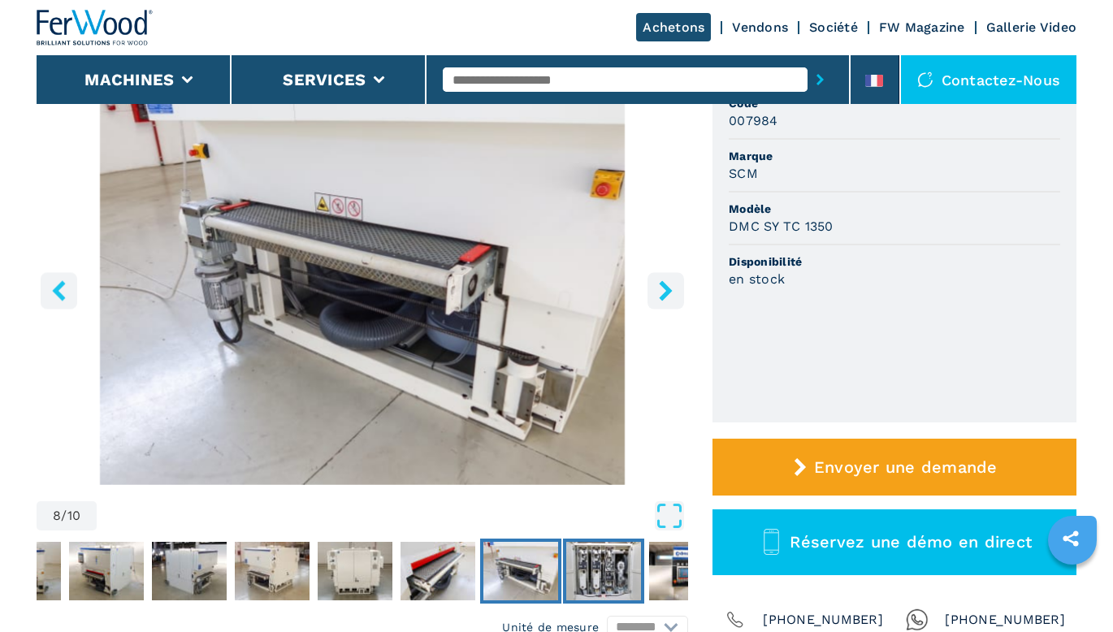
click at [596, 572] on img "Go to Slide 9" at bounding box center [603, 571] width 75 height 58
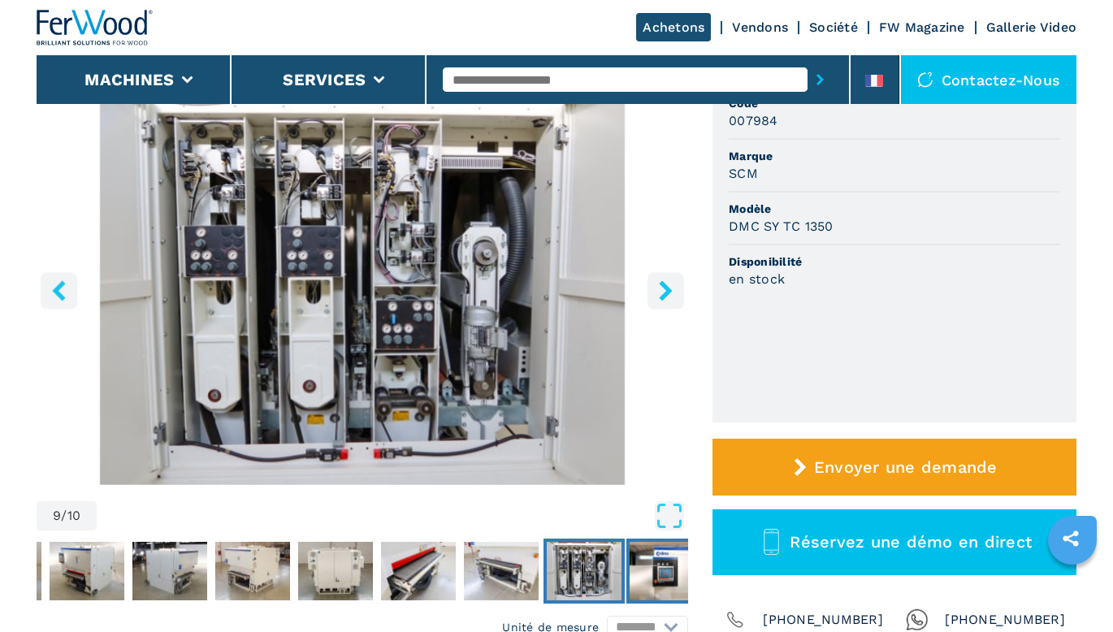
click at [646, 564] on img "Go to Slide 10" at bounding box center [666, 571] width 75 height 58
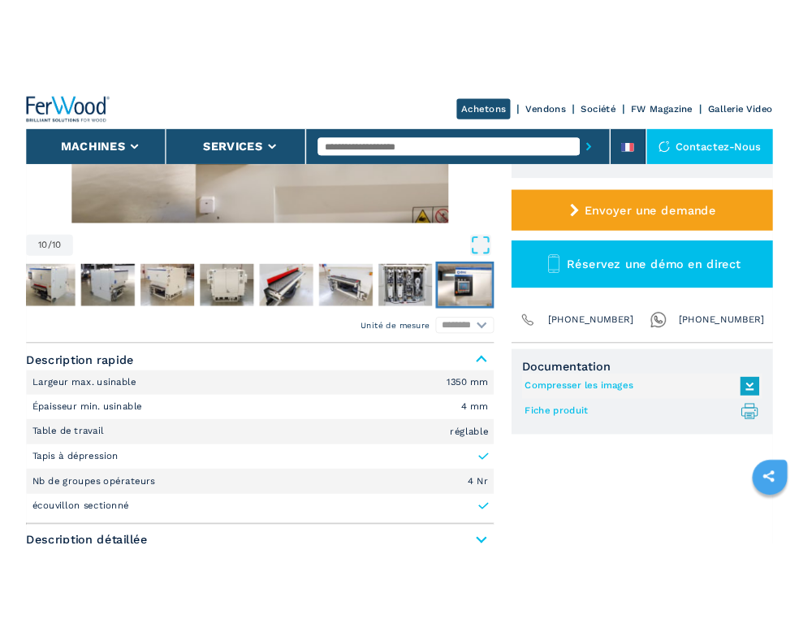
scroll to position [568, 0]
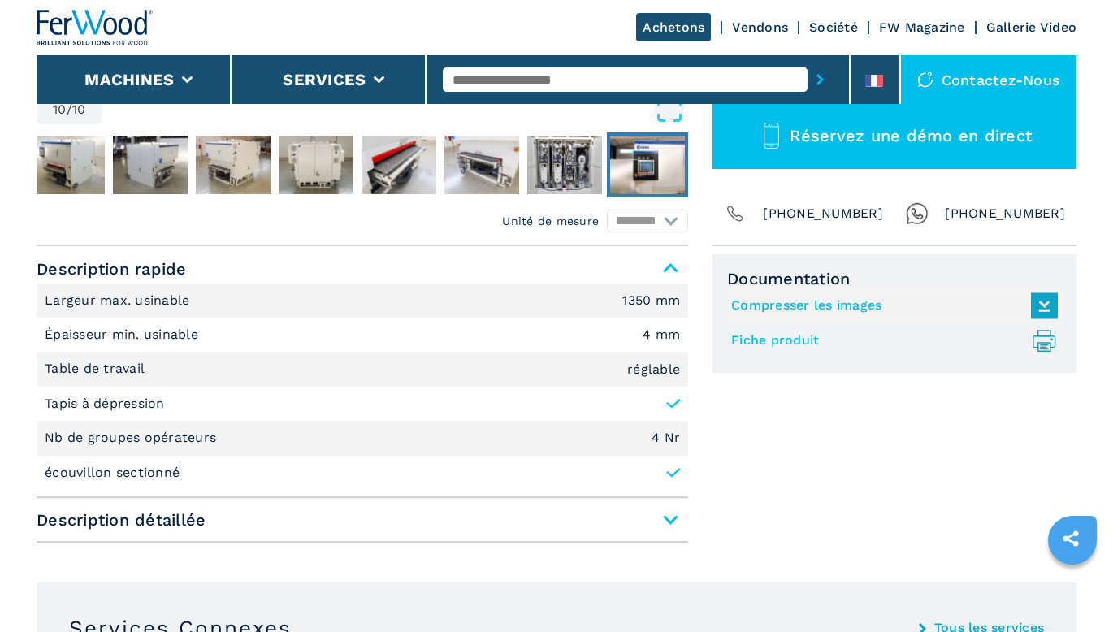
click at [759, 339] on link "Fiche produit .prefix__st0{stroke-linecap:round;stroke-linejoin:round}.prefix__…" at bounding box center [890, 340] width 318 height 27
click at [847, 300] on link "Compresser les images" at bounding box center [890, 305] width 318 height 27
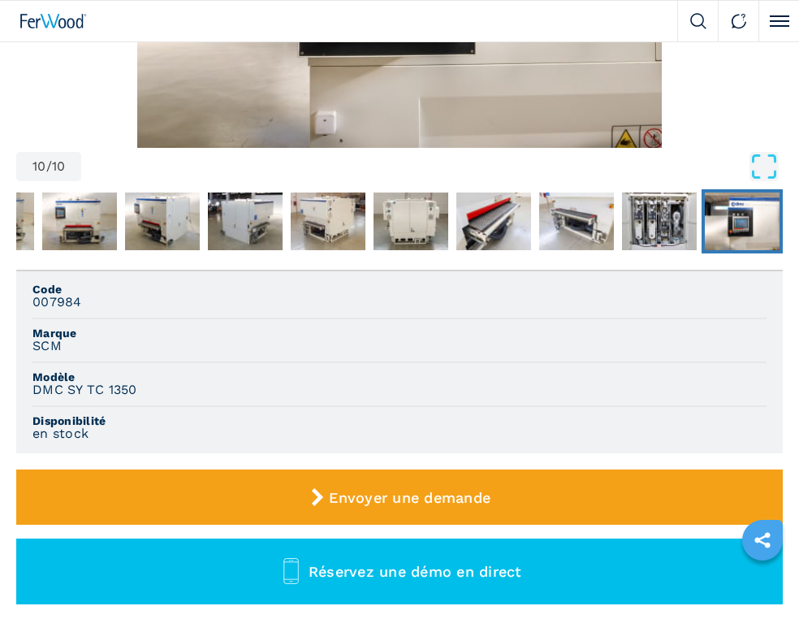
scroll to position [325, 0]
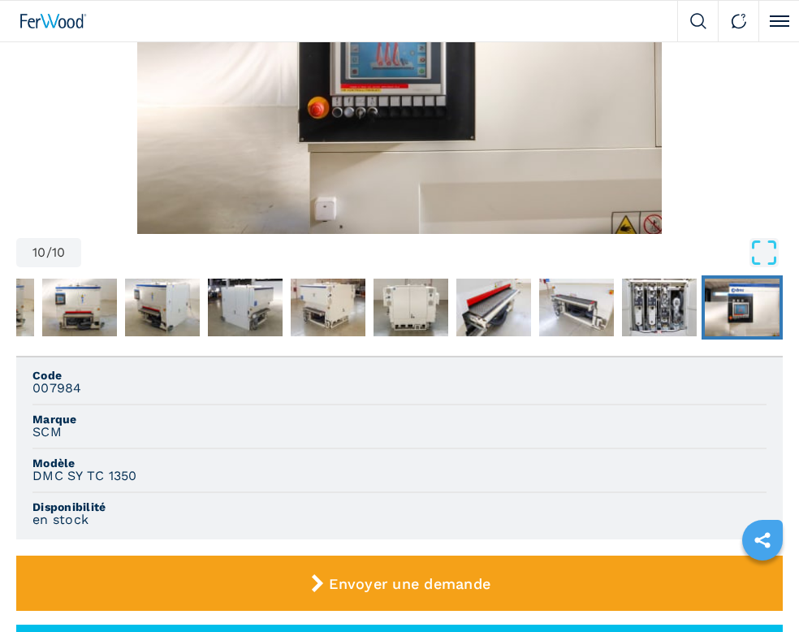
click at [735, 308] on img "Go to Slide 10" at bounding box center [742, 308] width 75 height 58
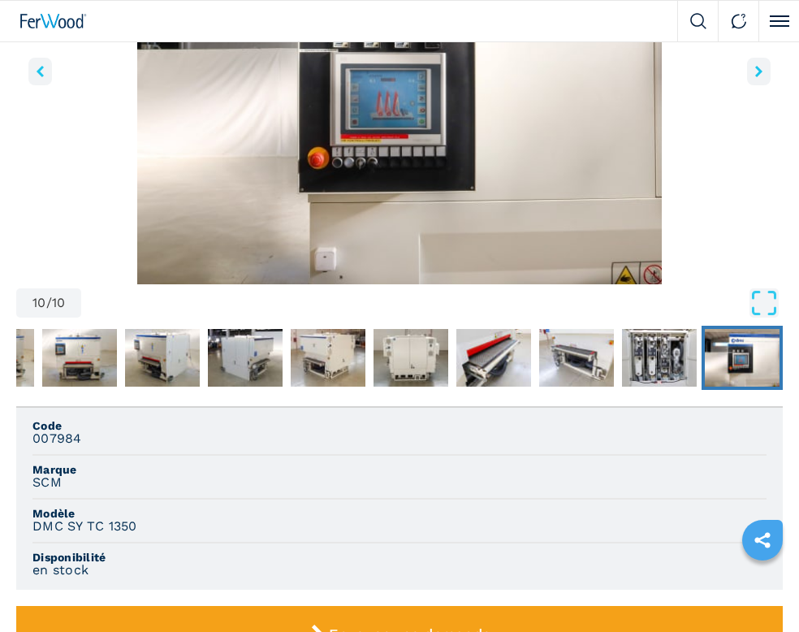
scroll to position [162, 0]
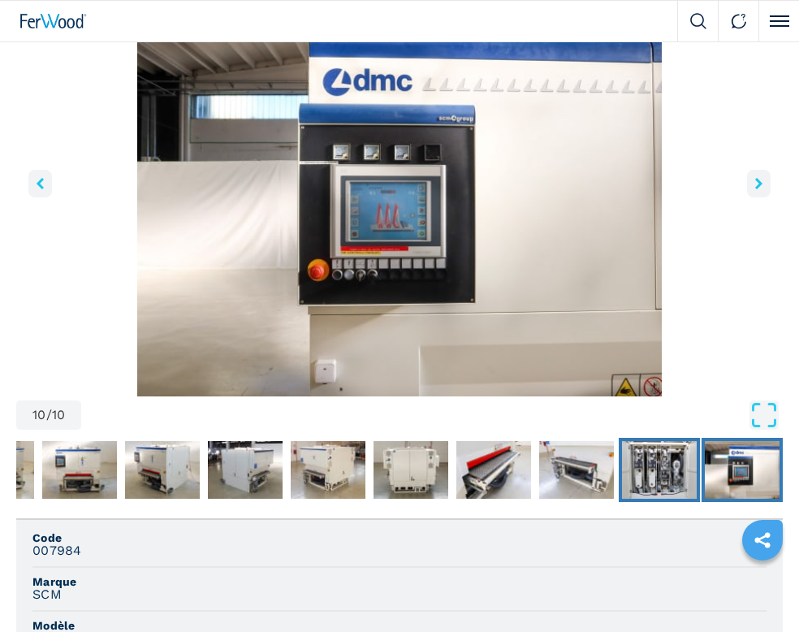
click at [642, 470] on img "Go to Slide 9" at bounding box center [659, 470] width 75 height 58
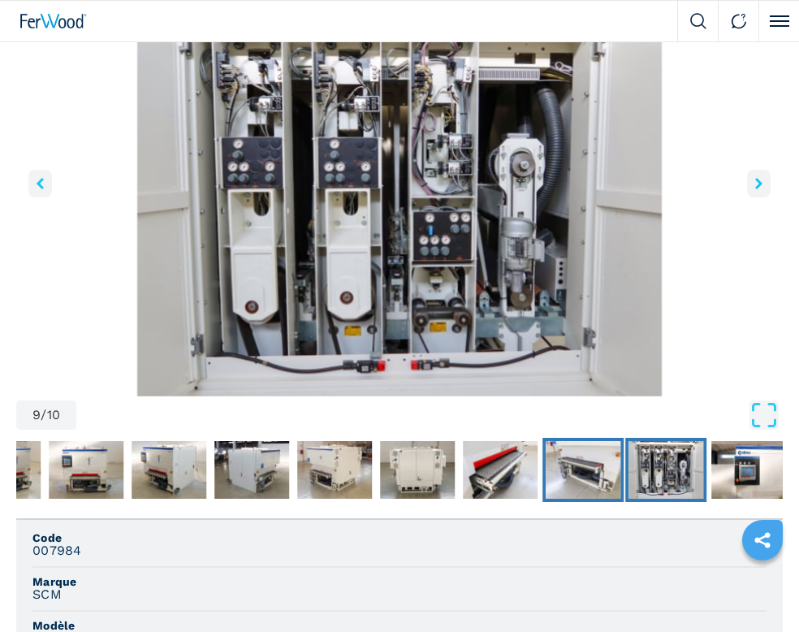
click at [585, 470] on img "Go to Slide 8" at bounding box center [583, 470] width 75 height 58
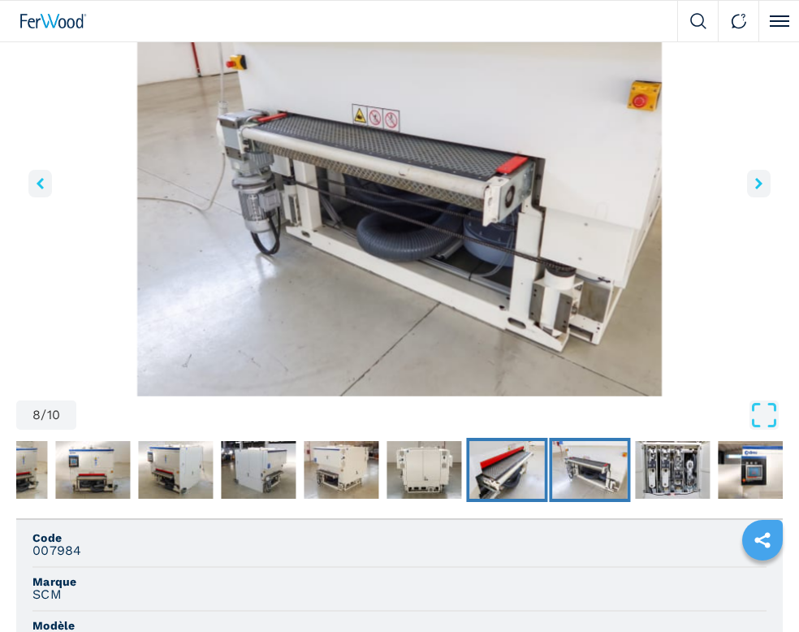
click at [506, 468] on img "Go to Slide 7" at bounding box center [506, 470] width 75 height 58
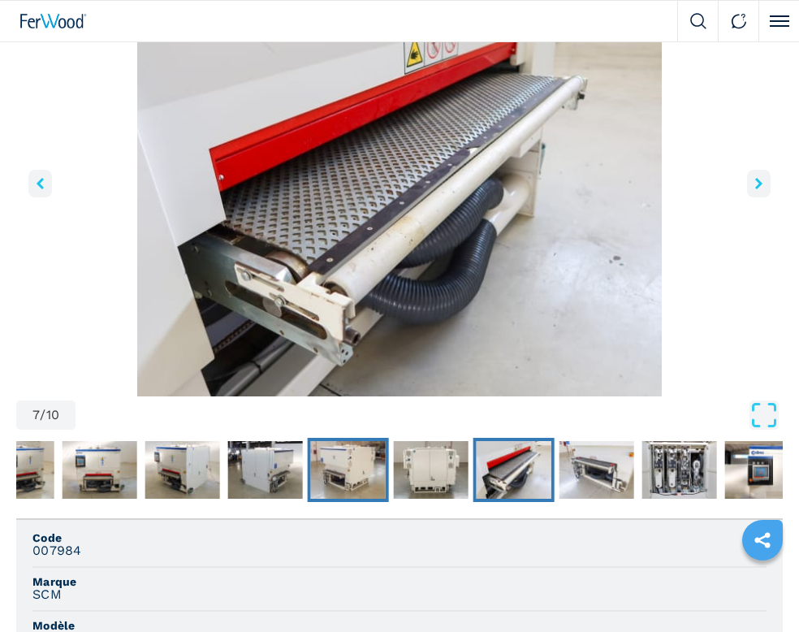
click at [349, 468] on img "Go to Slide 5" at bounding box center [348, 470] width 75 height 58
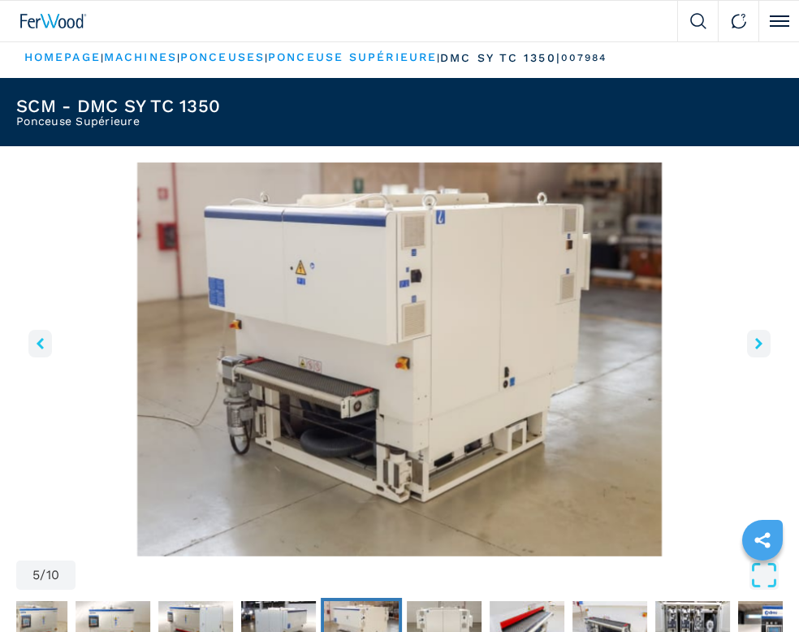
scroll to position [0, 0]
